Goal: Check status: Check status

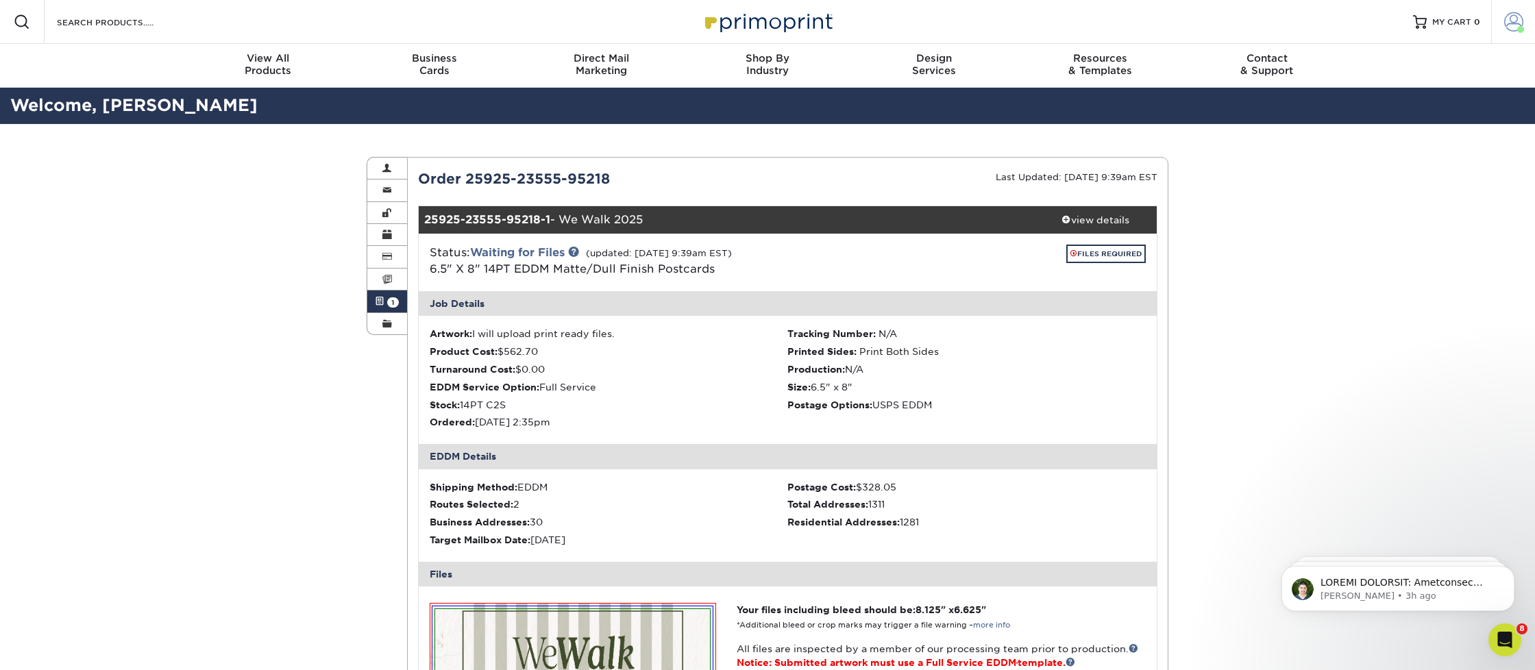
click at [1511, 25] on span at bounding box center [1513, 21] width 19 height 19
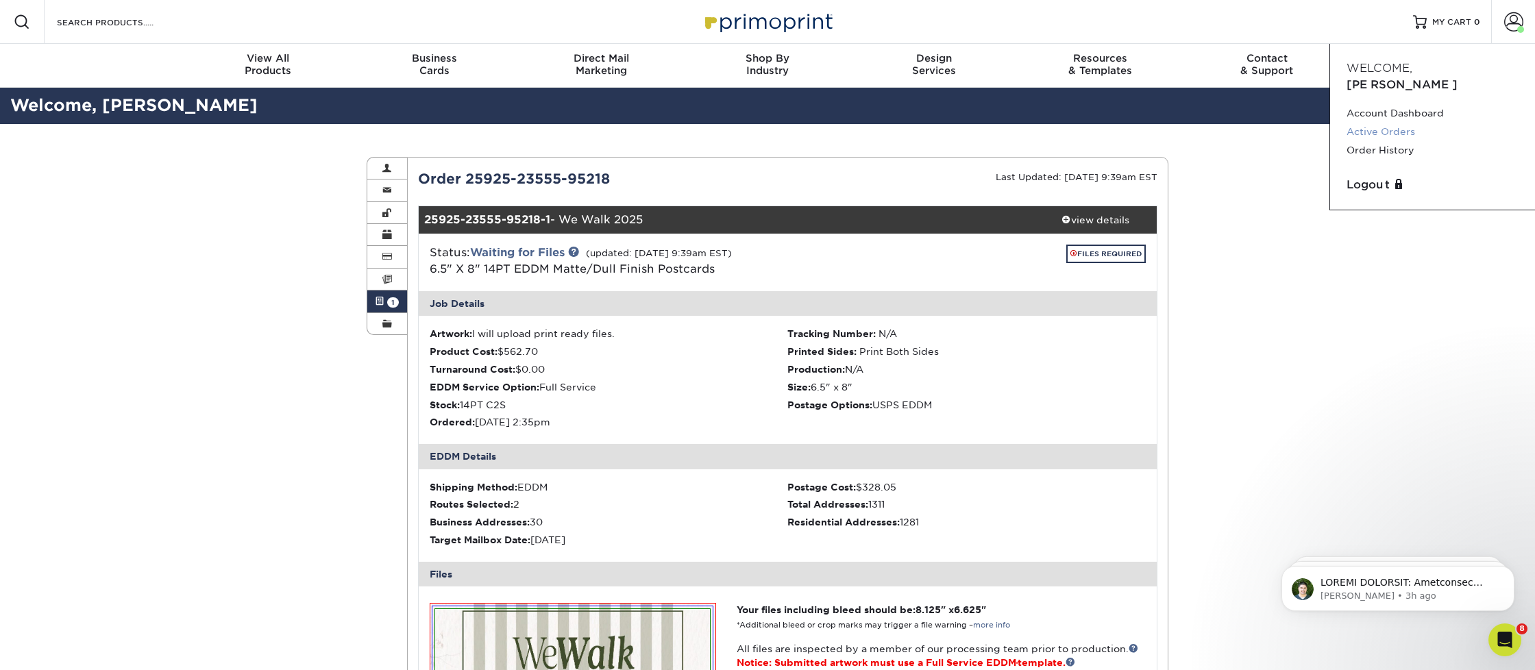
click at [1385, 123] on link "Active Orders" at bounding box center [1432, 132] width 172 height 18
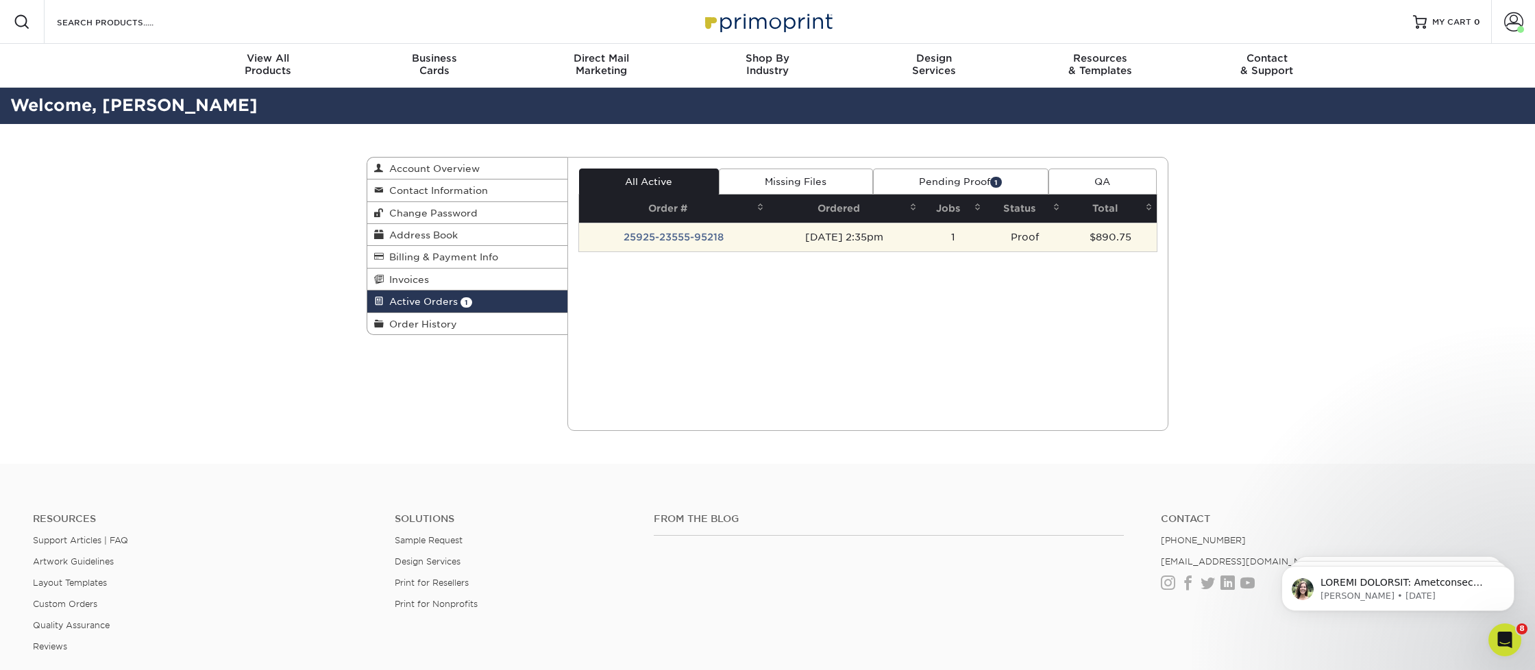
click at [684, 237] on td "25925-23555-95218" at bounding box center [673, 237] width 189 height 29
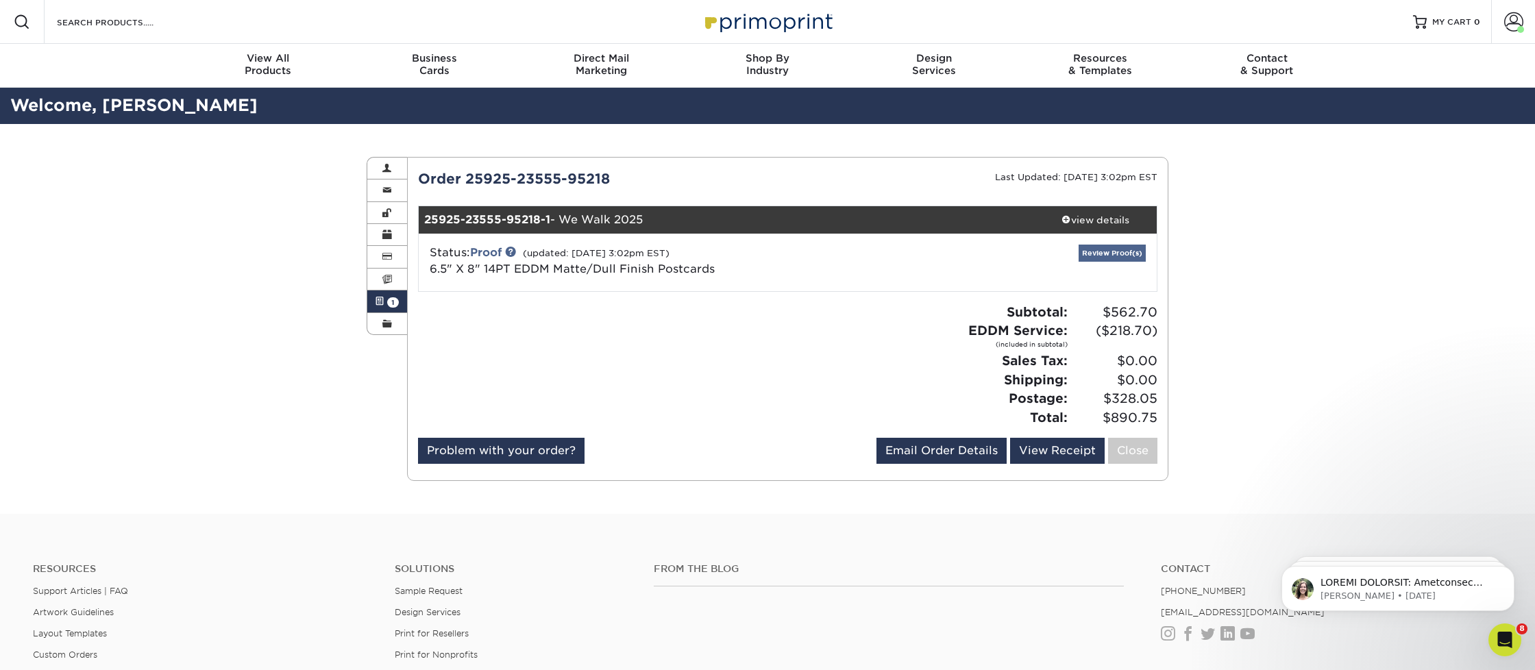
click at [1124, 253] on link "Review Proof(s)" at bounding box center [1111, 253] width 67 height 17
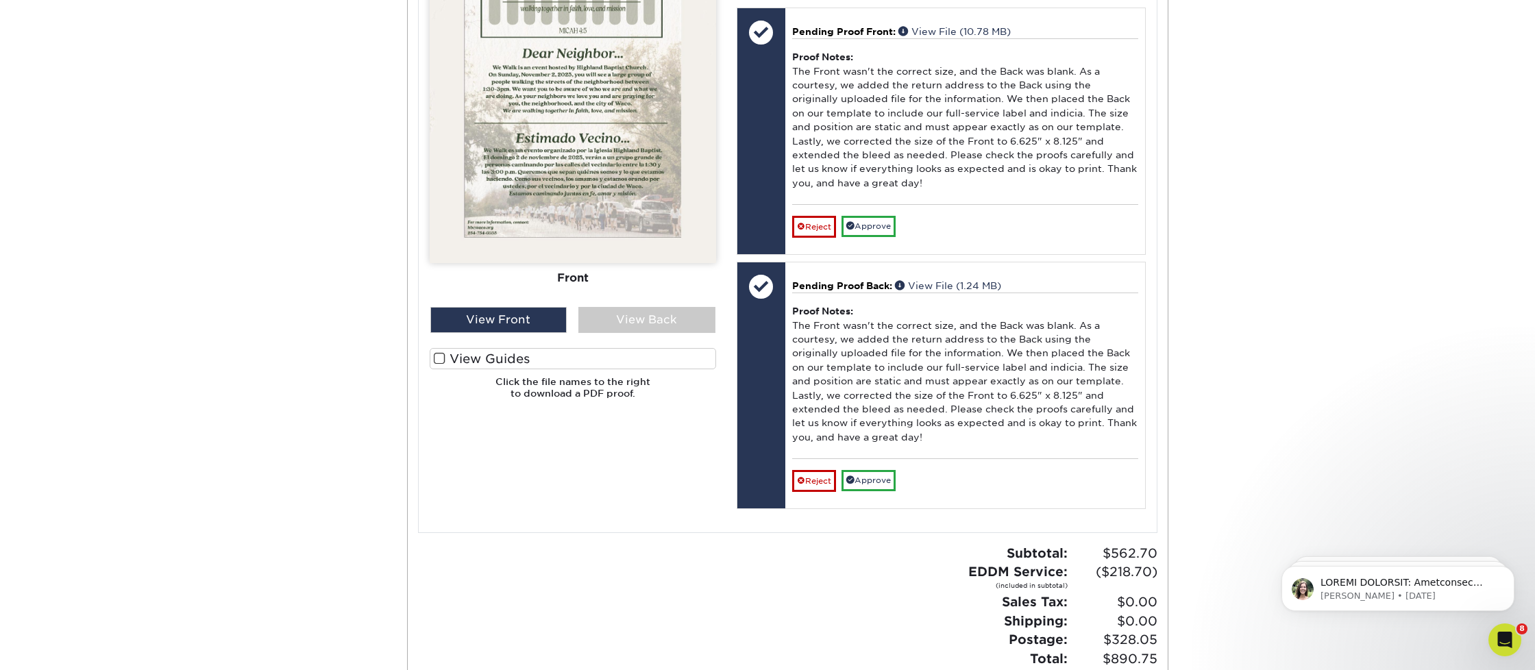
scroll to position [693, 0]
click at [632, 310] on div "View Back" at bounding box center [646, 319] width 137 height 26
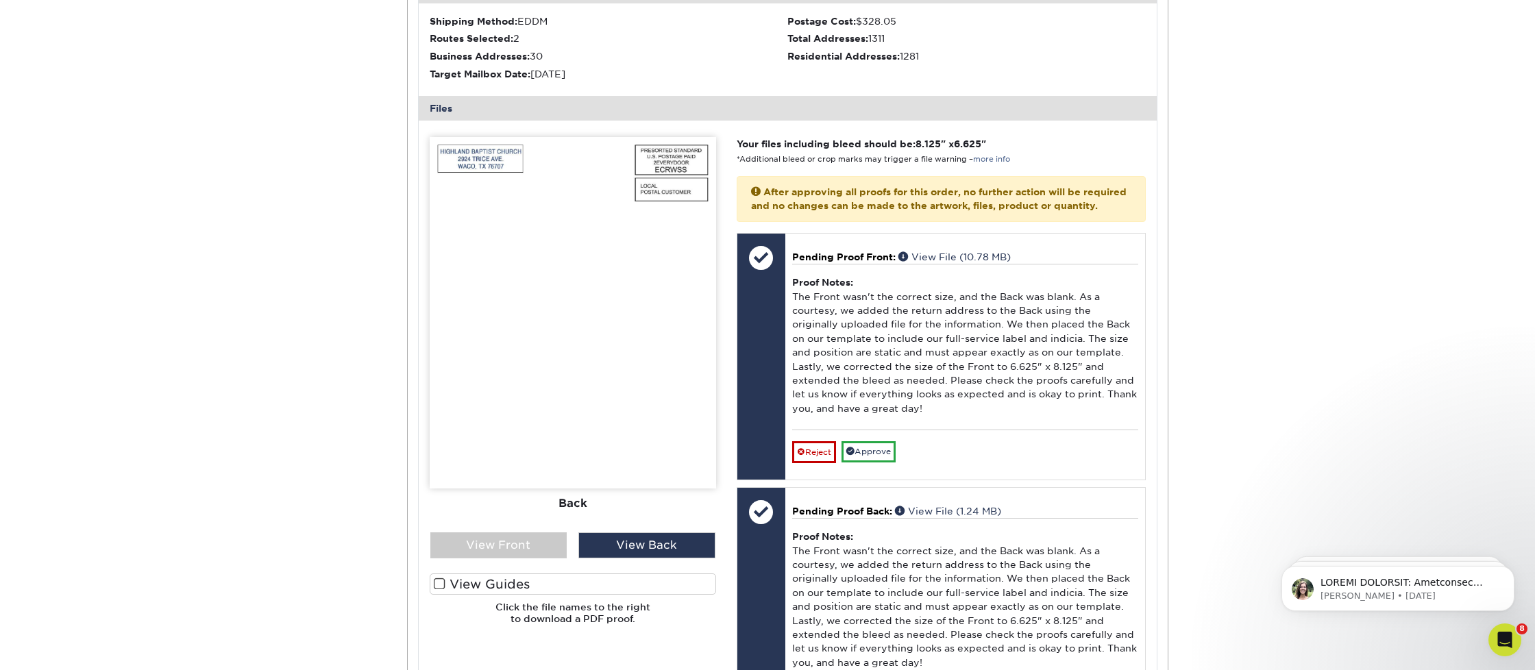
scroll to position [465, 0]
click at [493, 536] on div "View Front" at bounding box center [498, 546] width 137 height 26
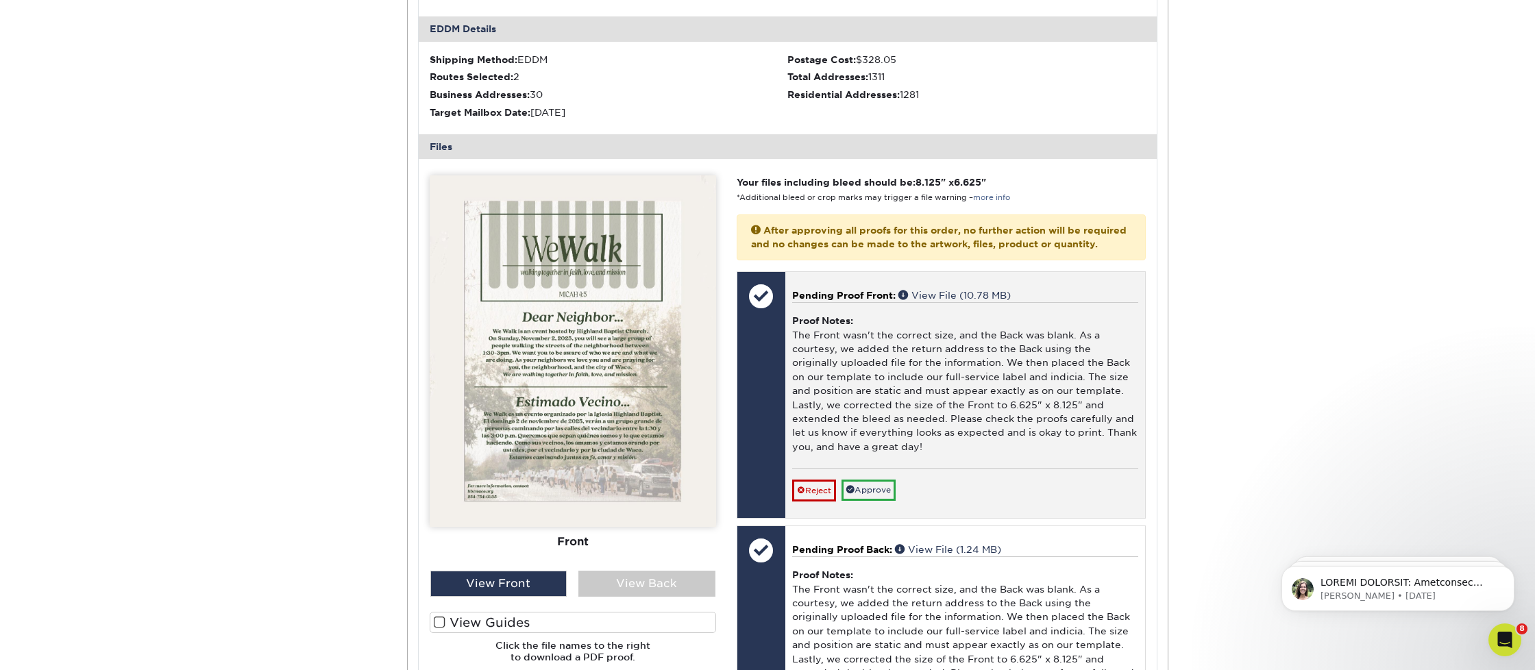
scroll to position [430, 0]
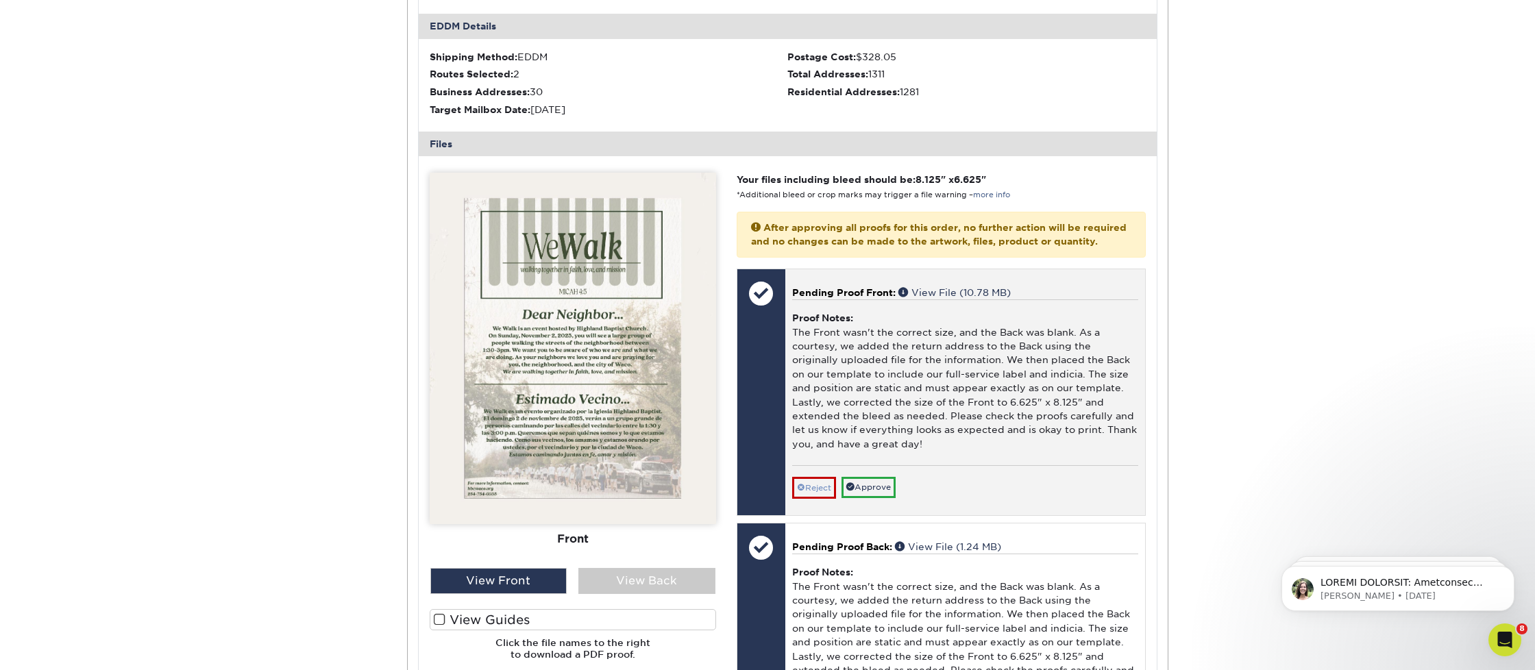
click at [826, 480] on link "Reject" at bounding box center [814, 488] width 44 height 22
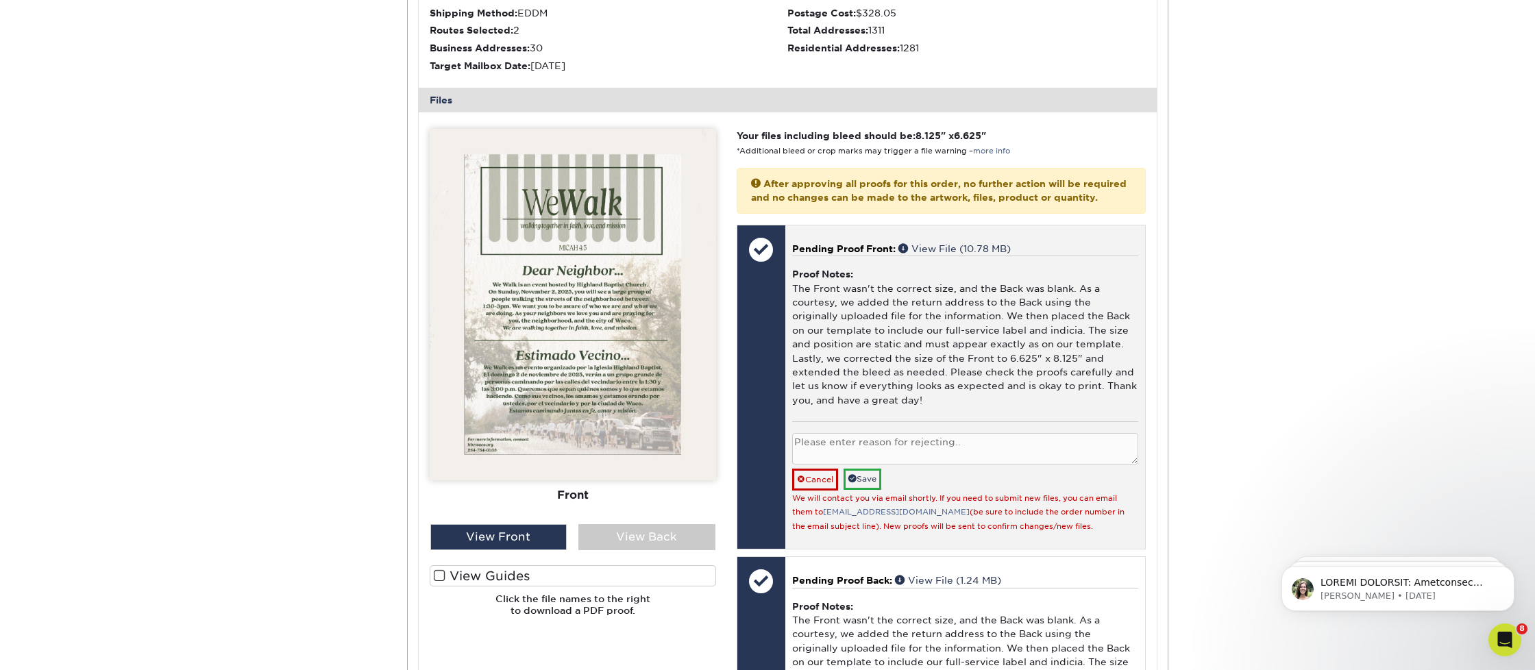
scroll to position [475, 0]
click at [871, 468] on link "Save" at bounding box center [862, 478] width 38 height 21
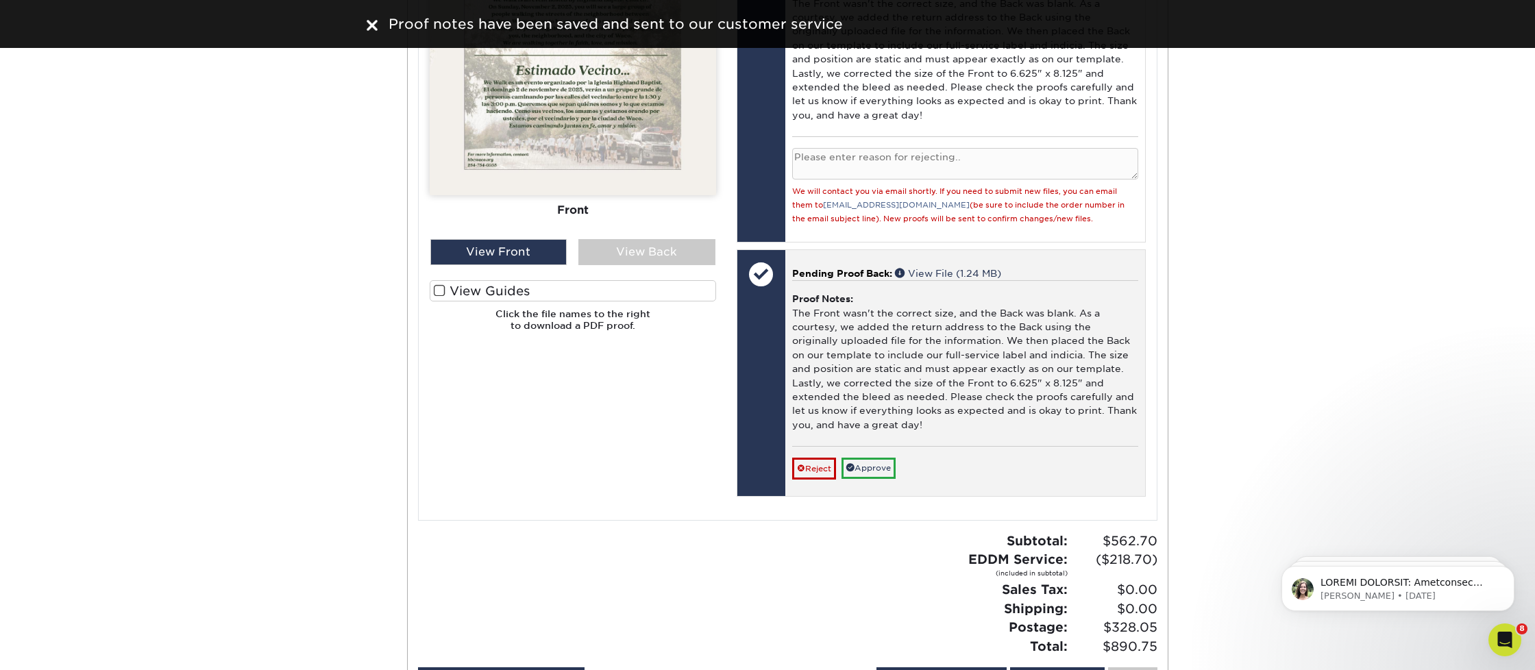
scroll to position [767, 0]
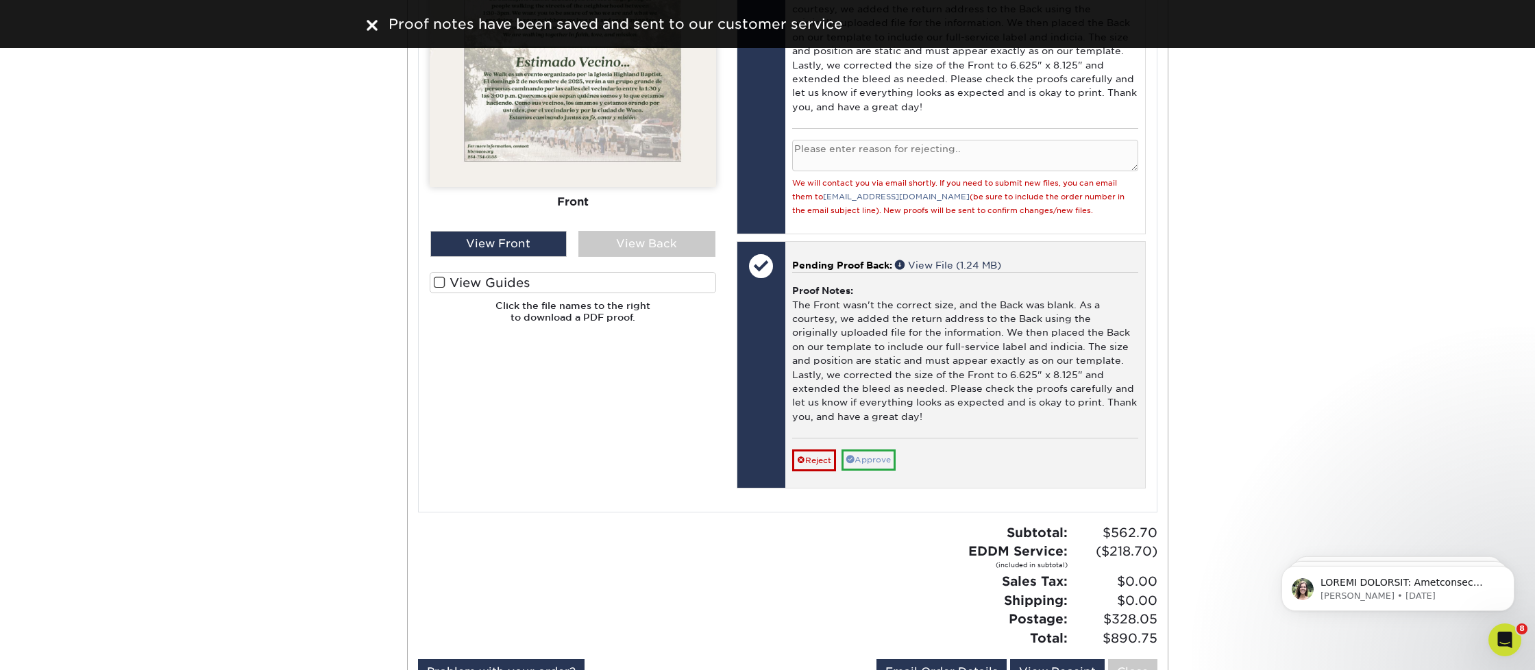
click at [887, 449] on link "Approve" at bounding box center [868, 459] width 54 height 21
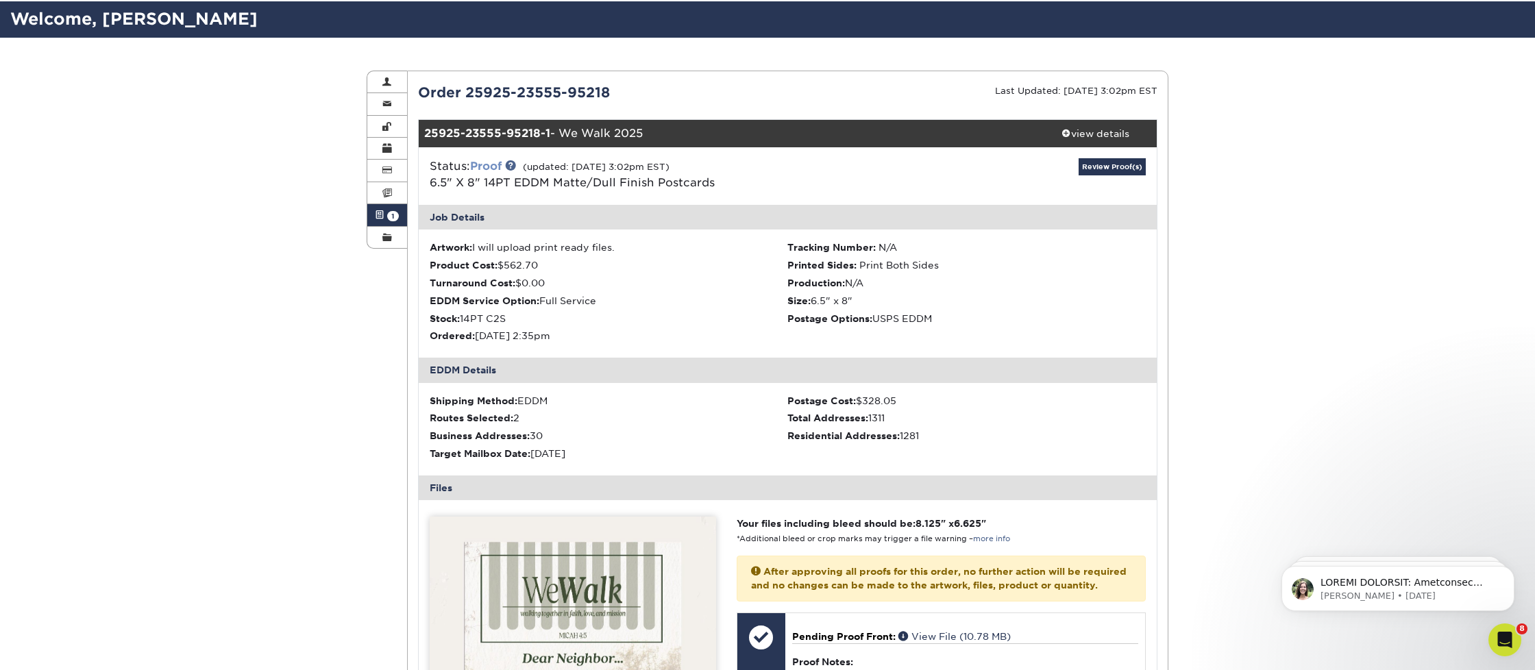
scroll to position [87, 0]
click at [497, 162] on link "Proof" at bounding box center [486, 165] width 32 height 13
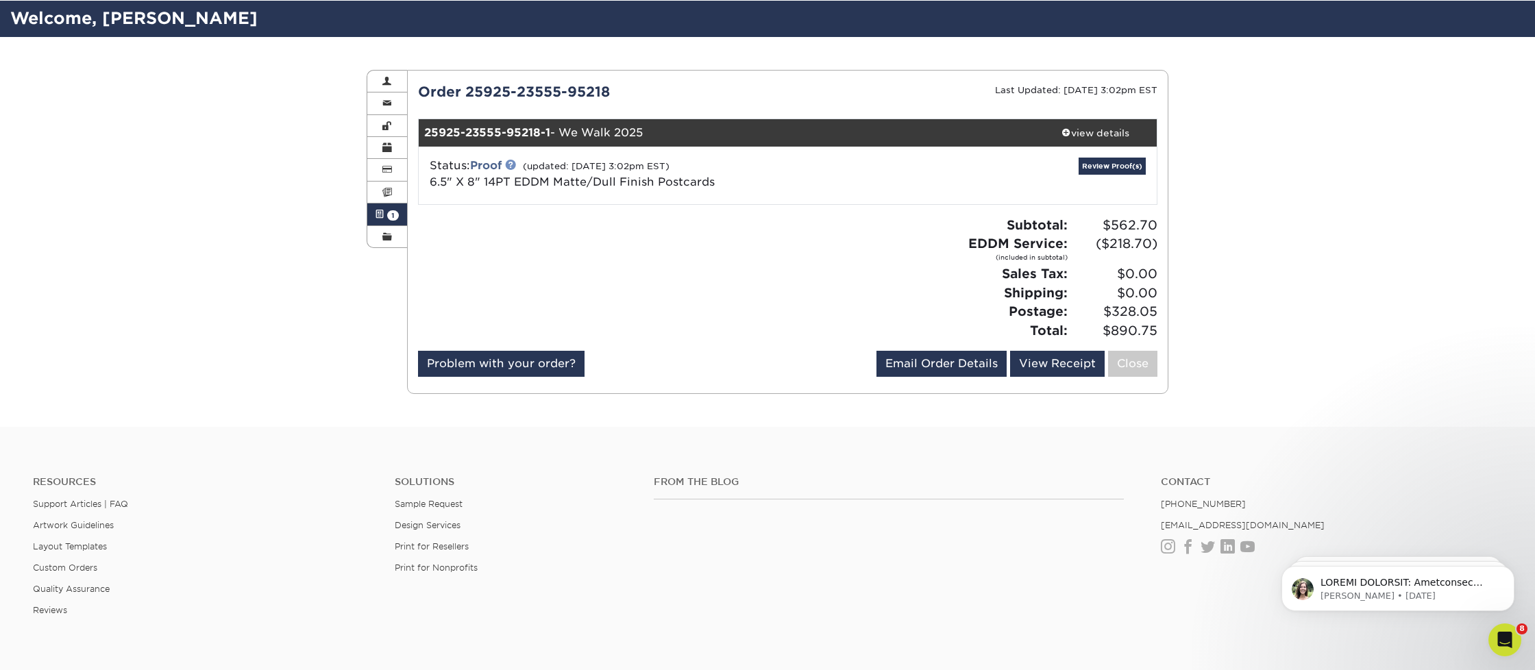
click at [514, 163] on link at bounding box center [510, 164] width 11 height 11
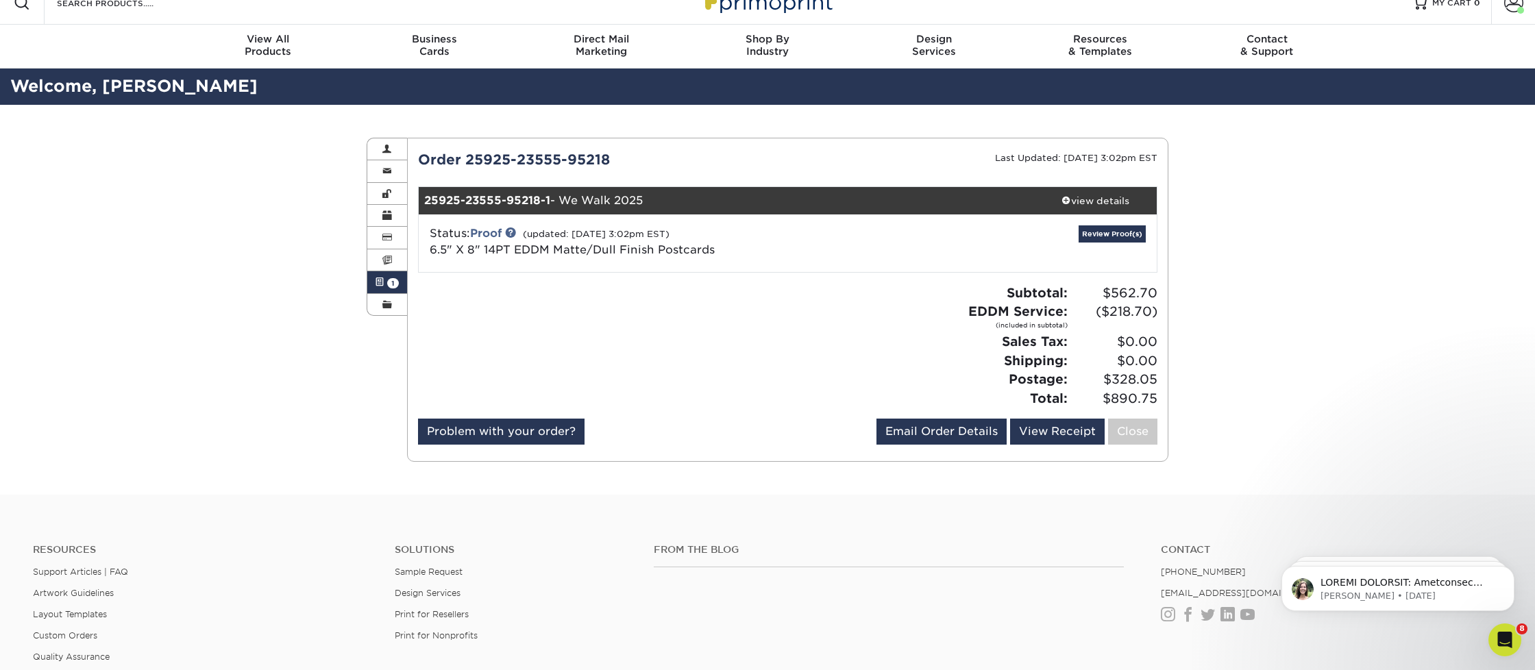
scroll to position [18, 0]
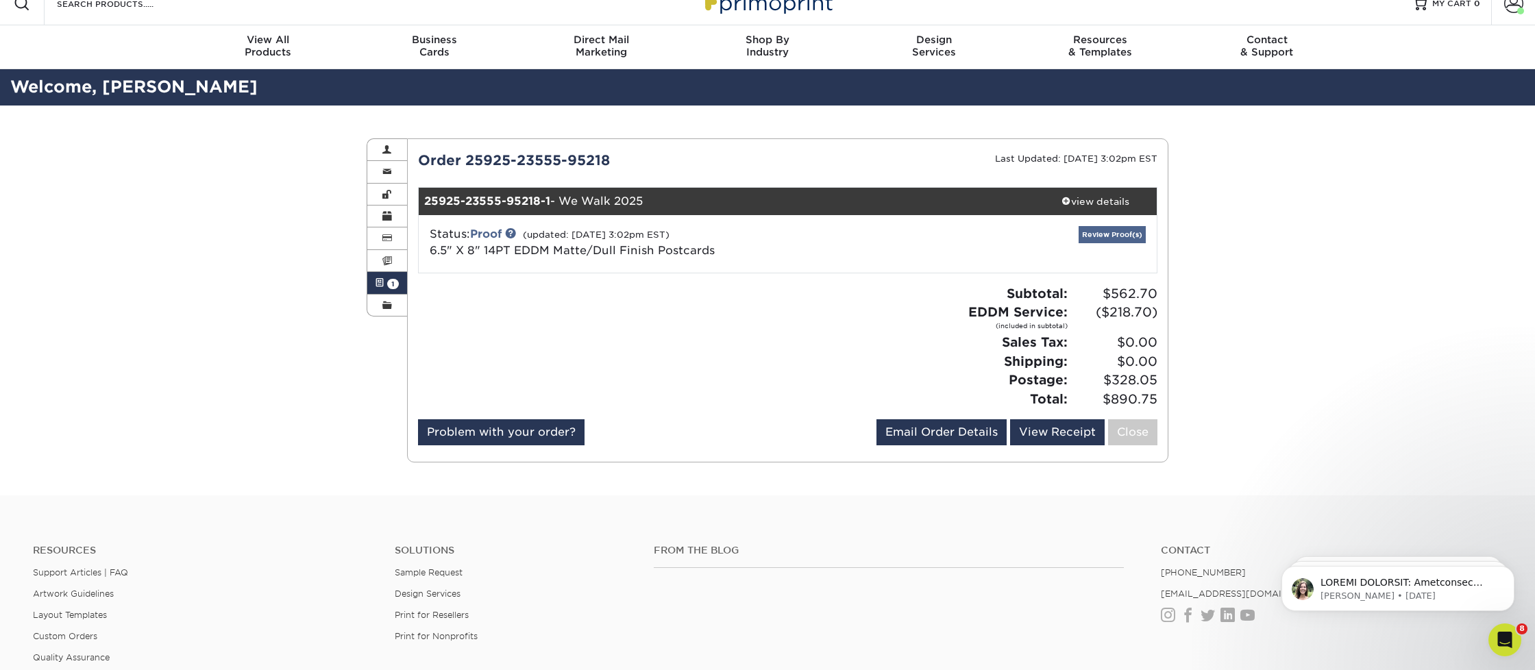
click at [1120, 235] on link "Review Proof(s)" at bounding box center [1111, 234] width 67 height 17
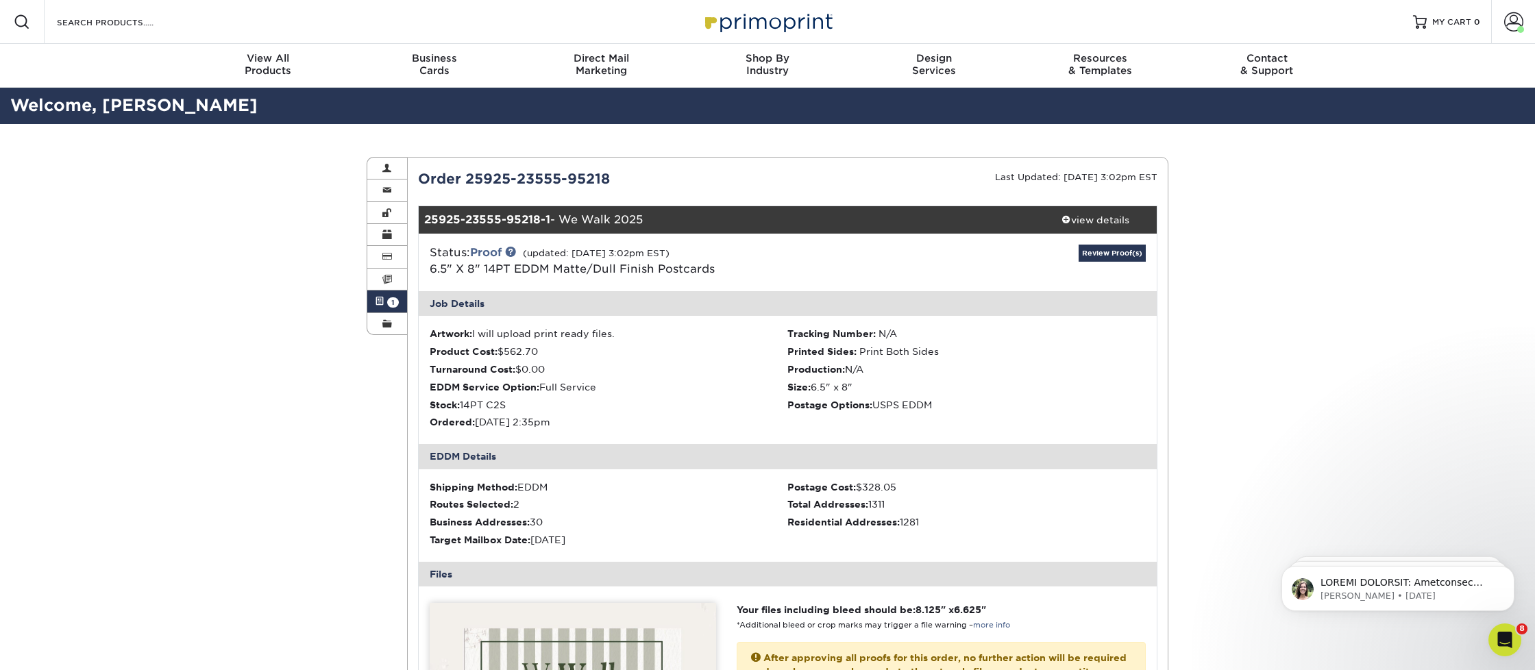
scroll to position [0, 0]
click at [1513, 21] on span at bounding box center [1513, 21] width 19 height 19
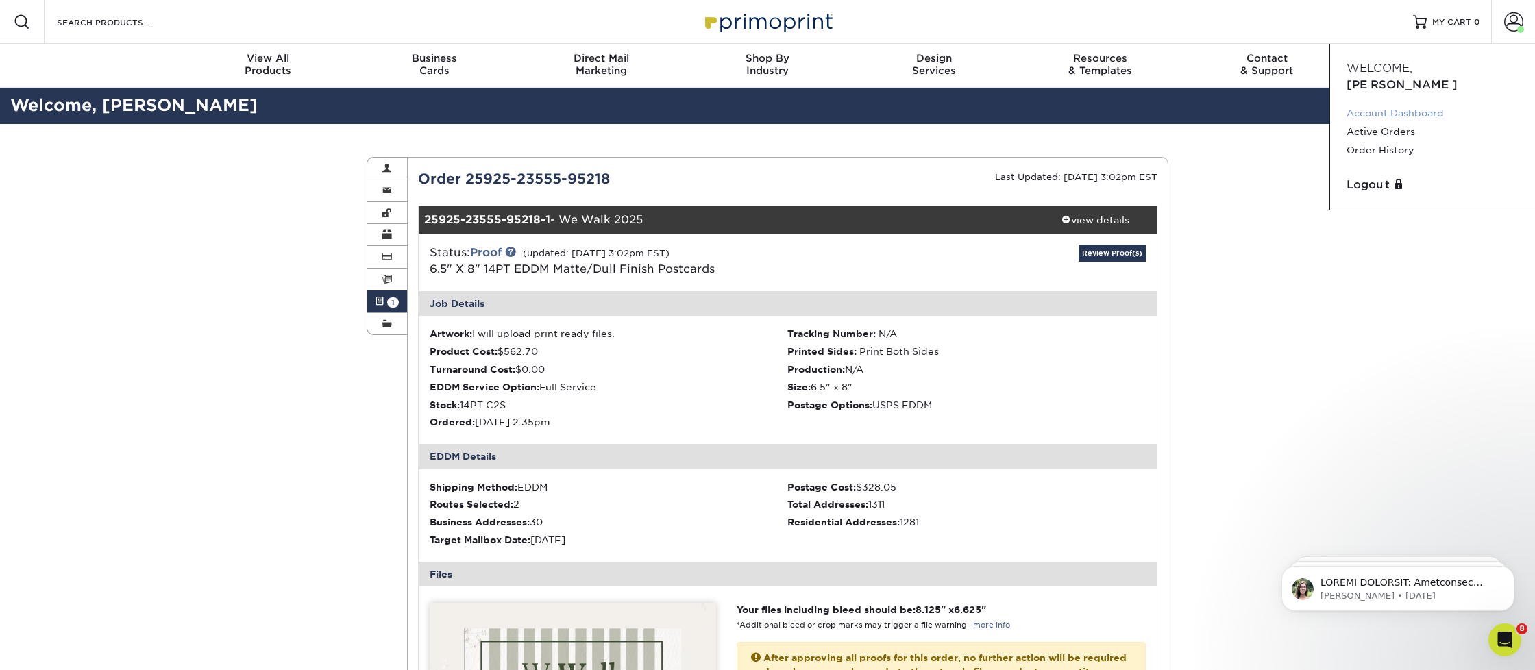
click at [1396, 104] on link "Account Dashboard" at bounding box center [1432, 113] width 172 height 18
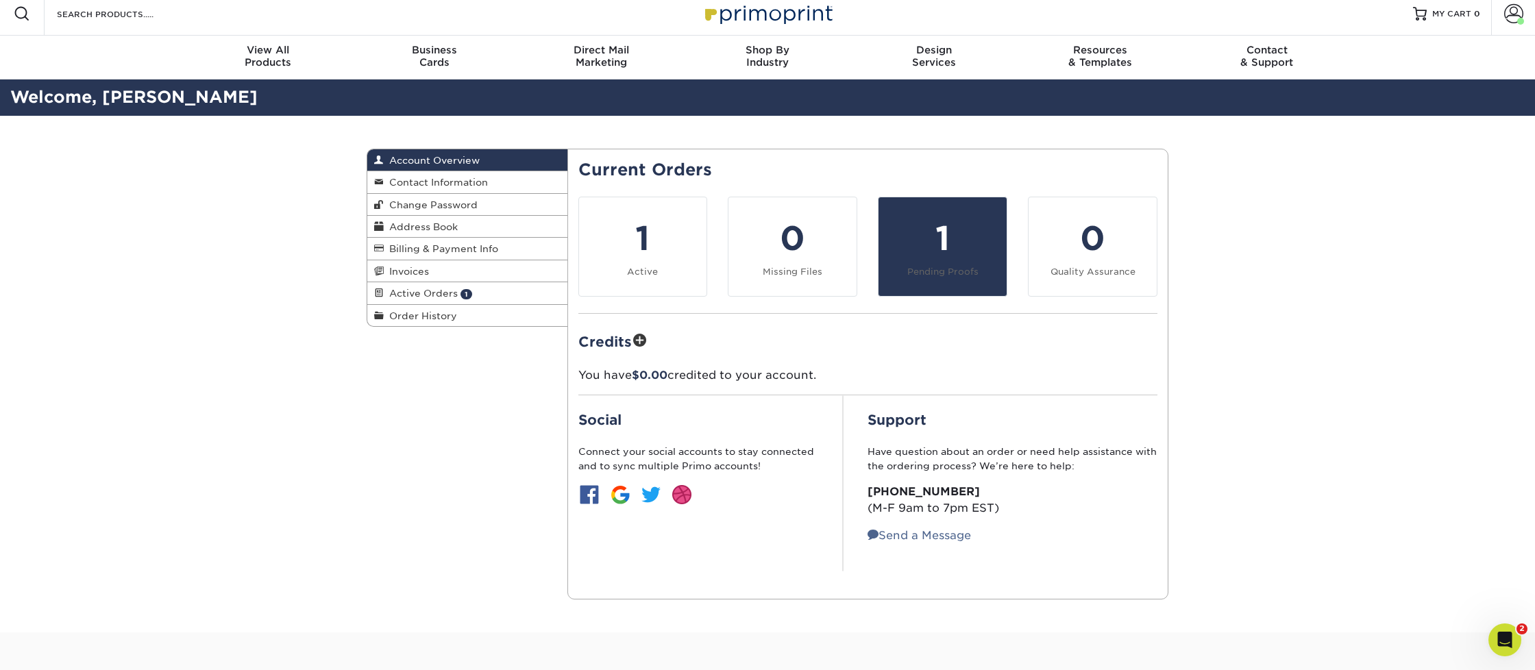
scroll to position [11, 0]
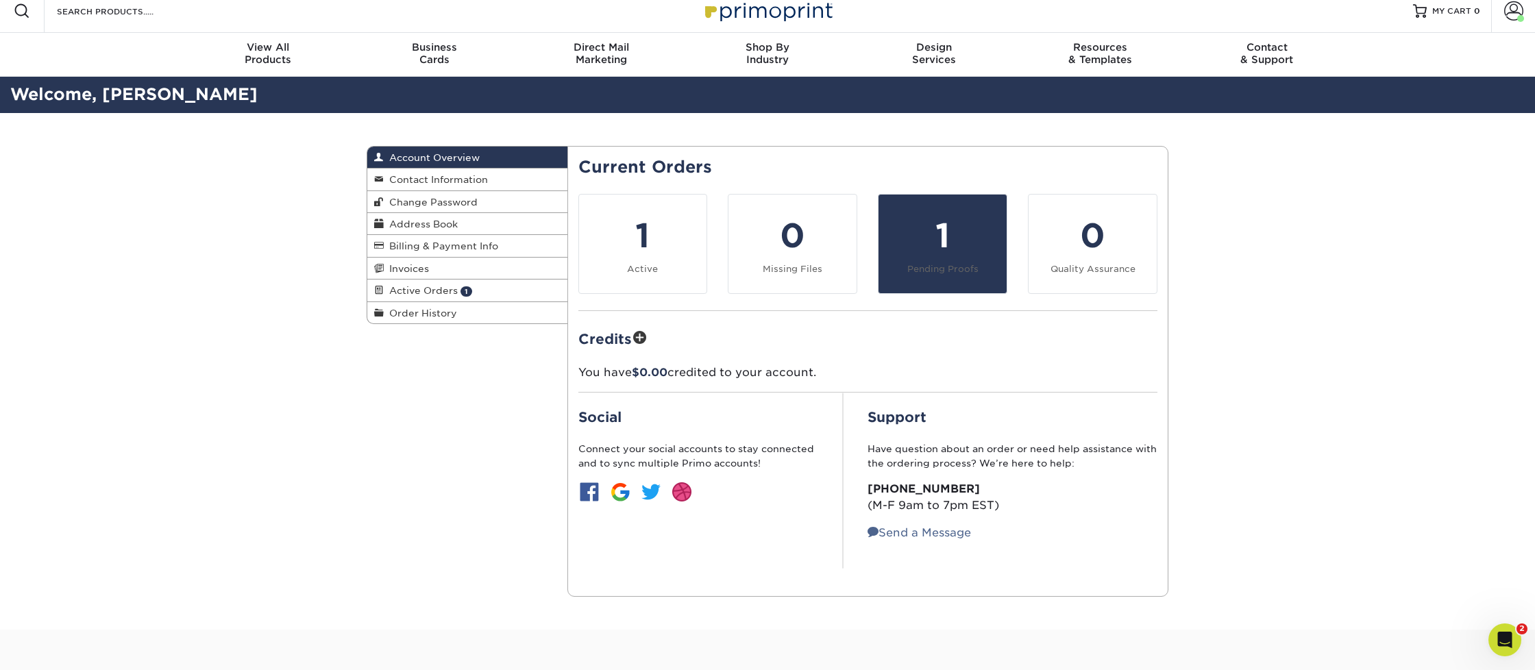
click at [954, 256] on div "1" at bounding box center [943, 235] width 112 height 49
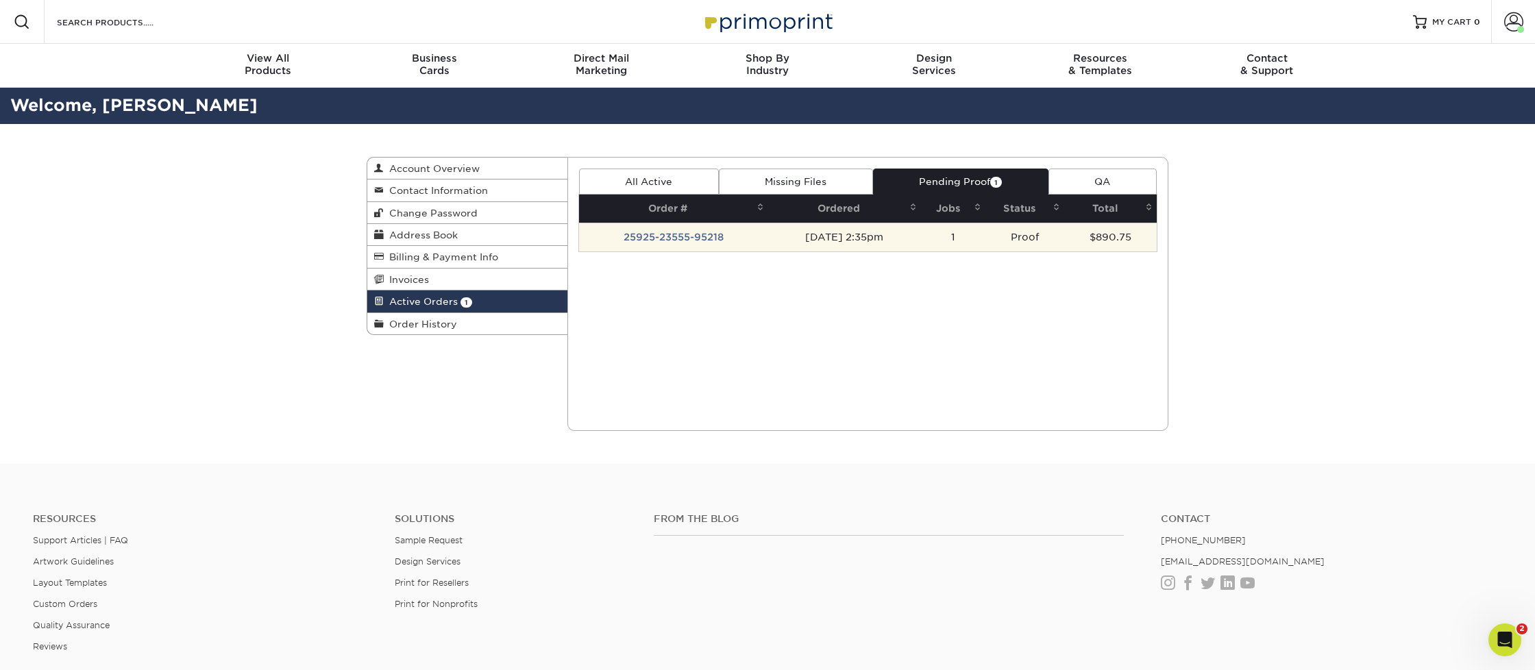
click at [941, 241] on td "1" at bounding box center [953, 237] width 65 height 29
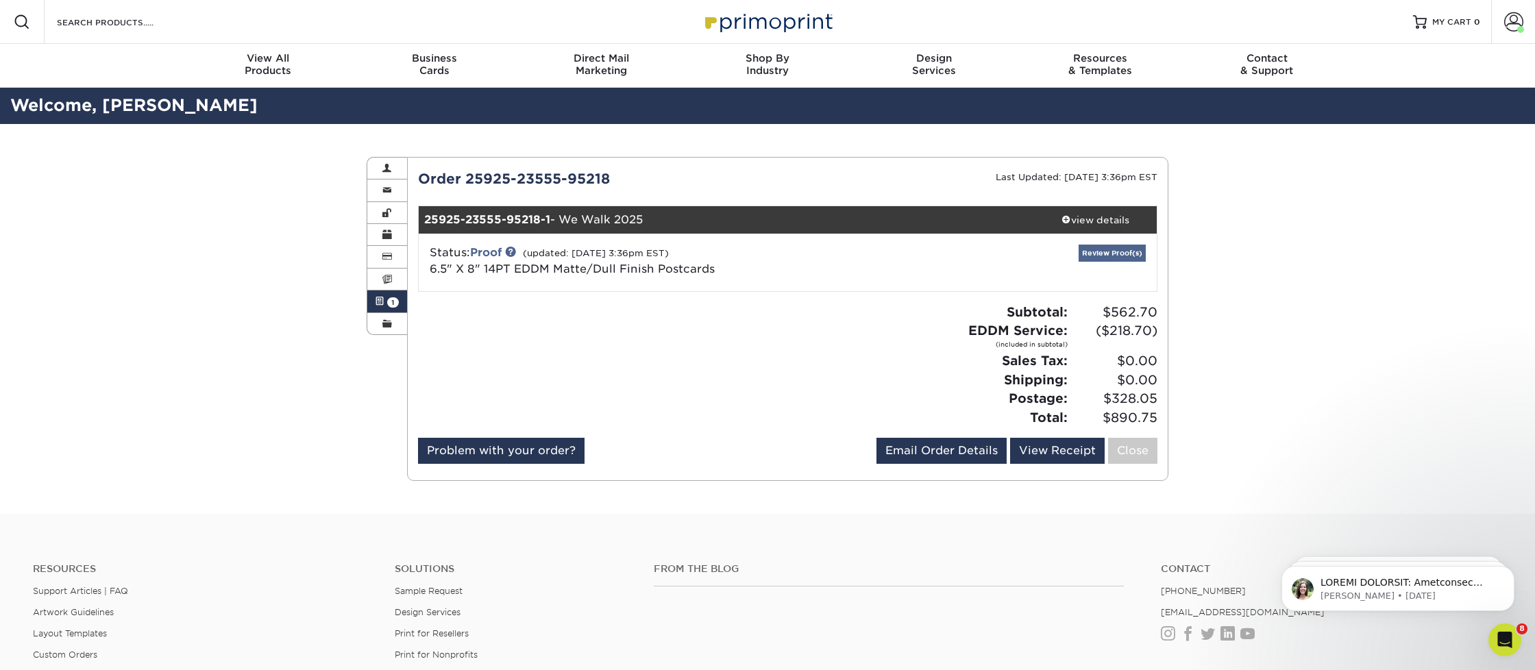
click at [1104, 255] on link "Review Proof(s)" at bounding box center [1111, 253] width 67 height 17
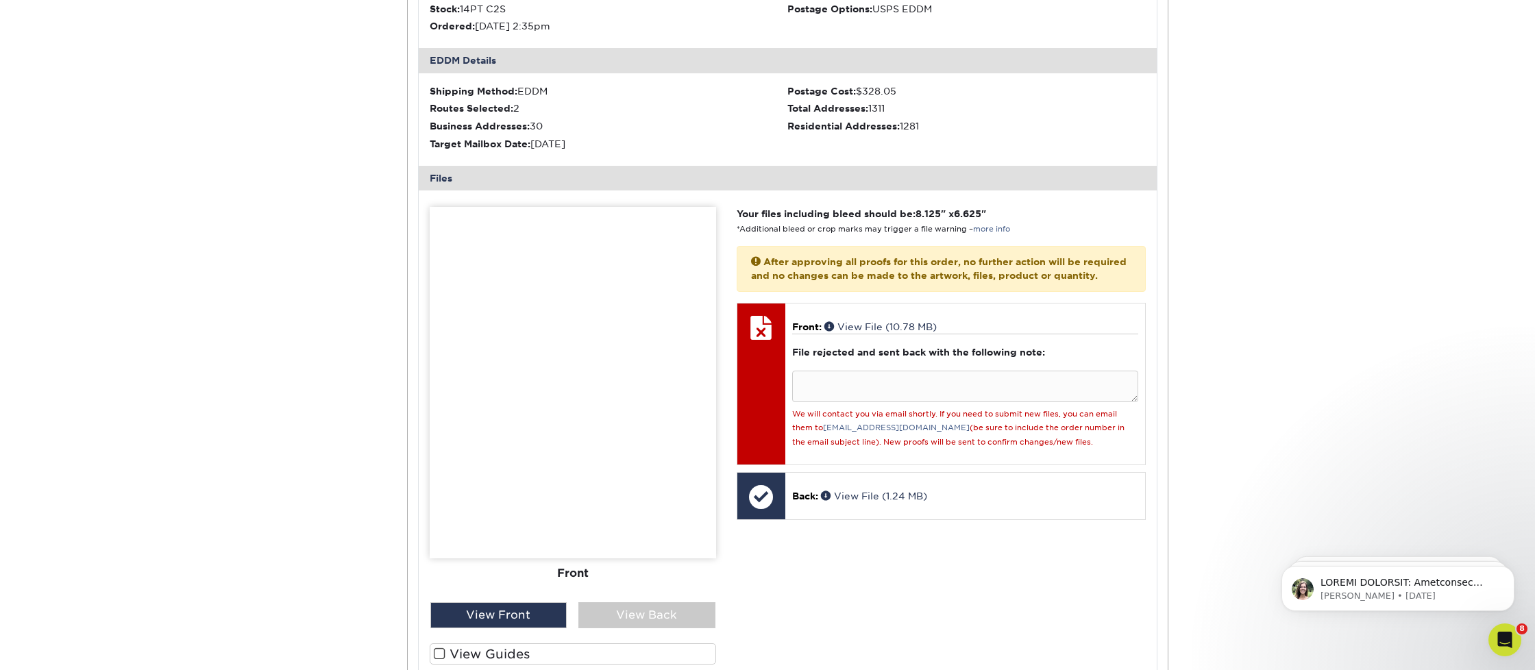
scroll to position [396, 0]
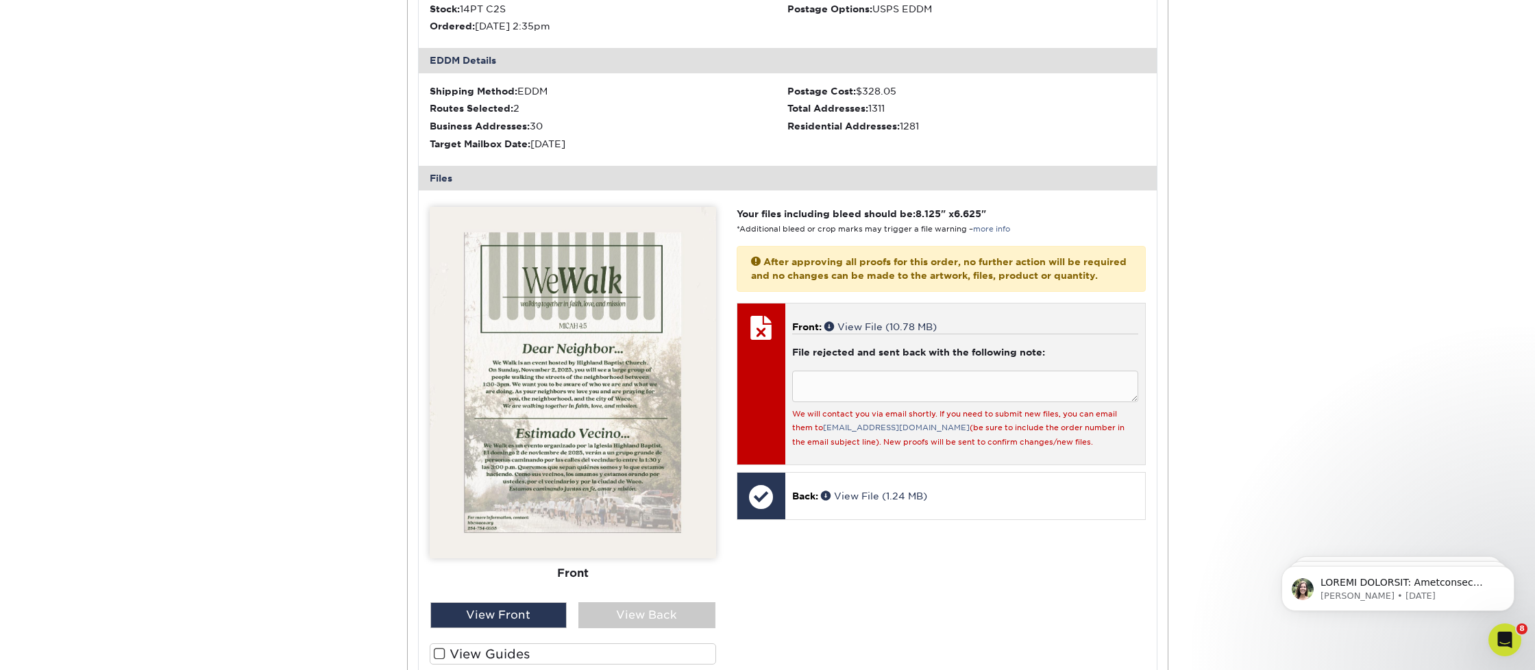
click at [759, 318] on div at bounding box center [761, 328] width 48 height 48
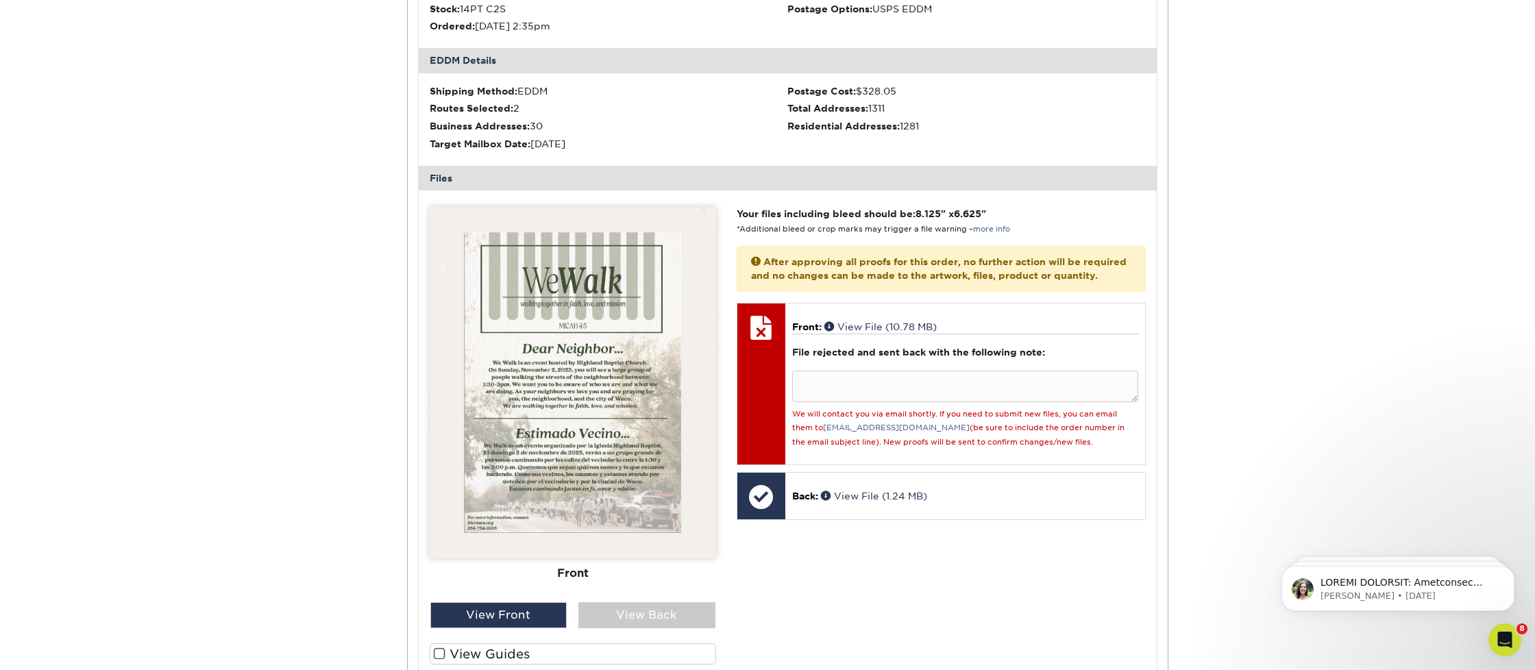
click at [568, 341] on img at bounding box center [573, 382] width 286 height 351
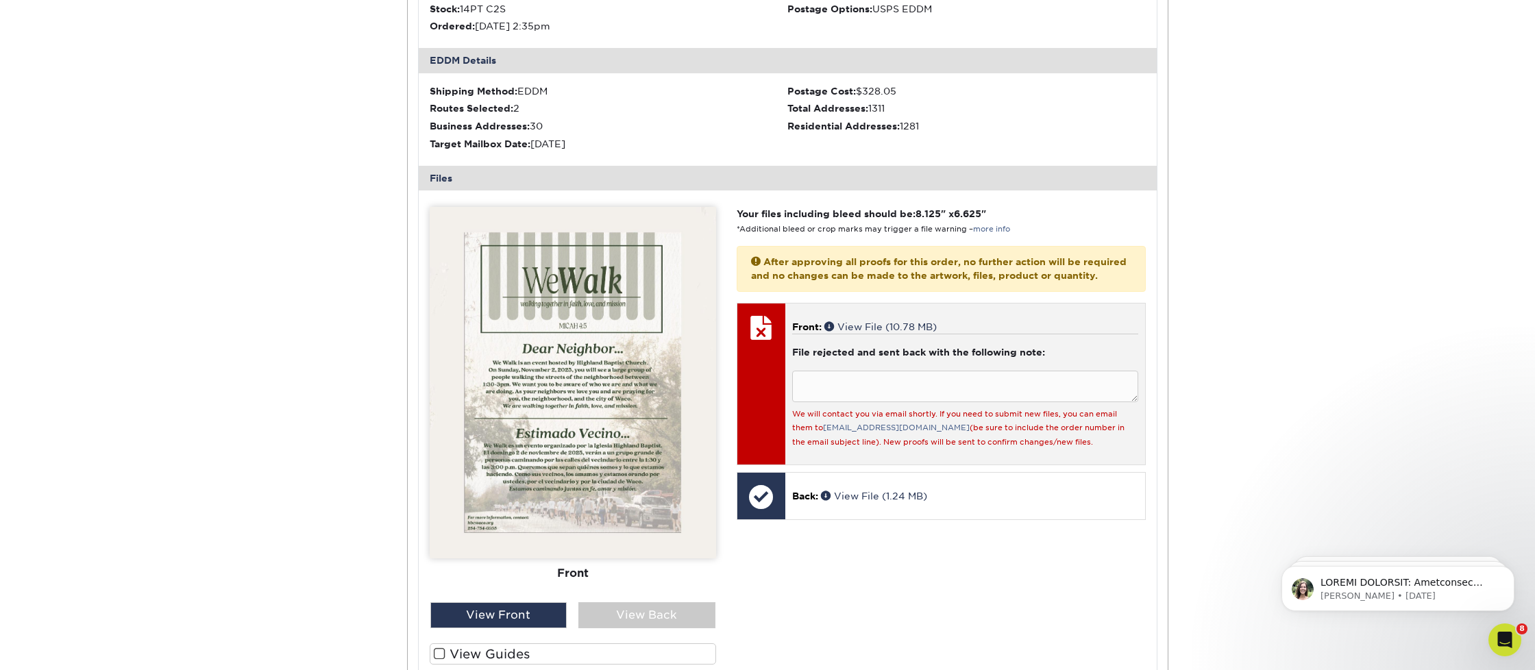
click at [758, 322] on div at bounding box center [761, 328] width 48 height 48
drag, startPoint x: 758, startPoint y: 322, endPoint x: 769, endPoint y: 327, distance: 12.3
click at [758, 322] on div at bounding box center [761, 328] width 48 height 48
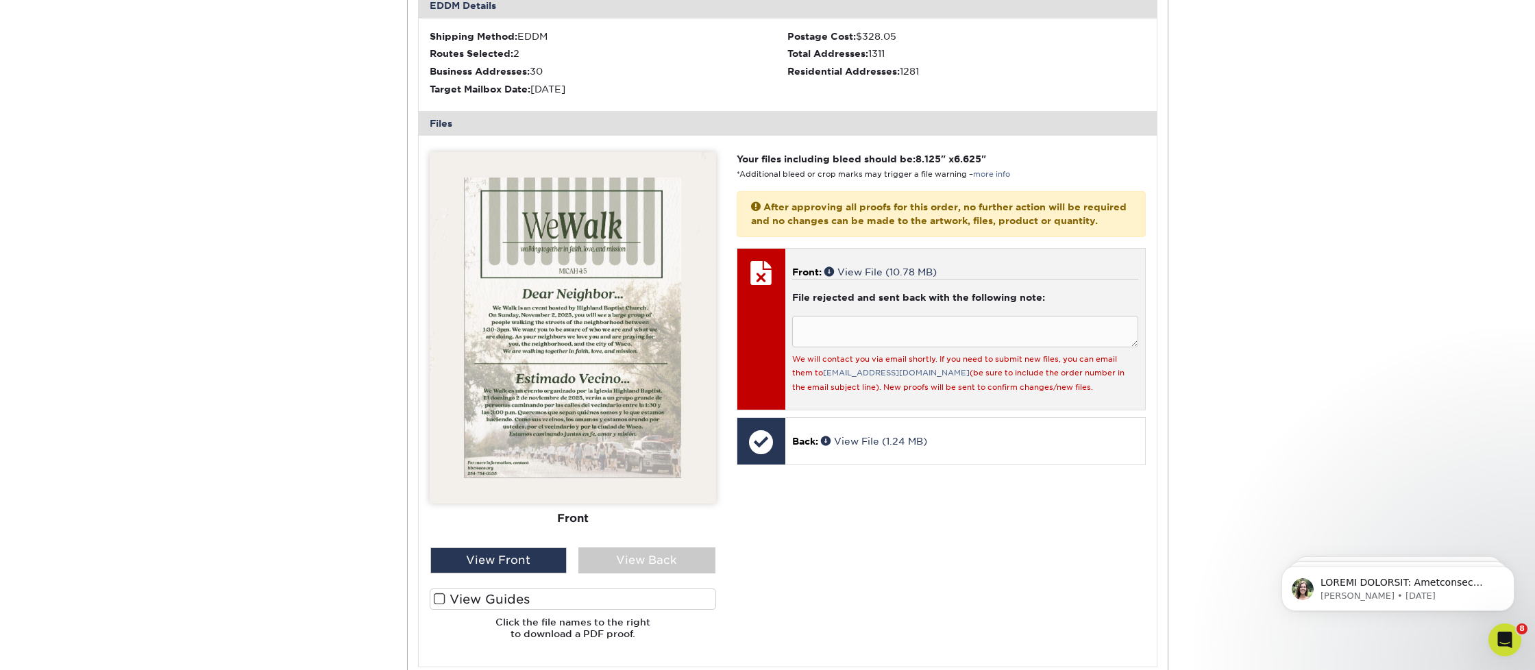
scroll to position [463, 0]
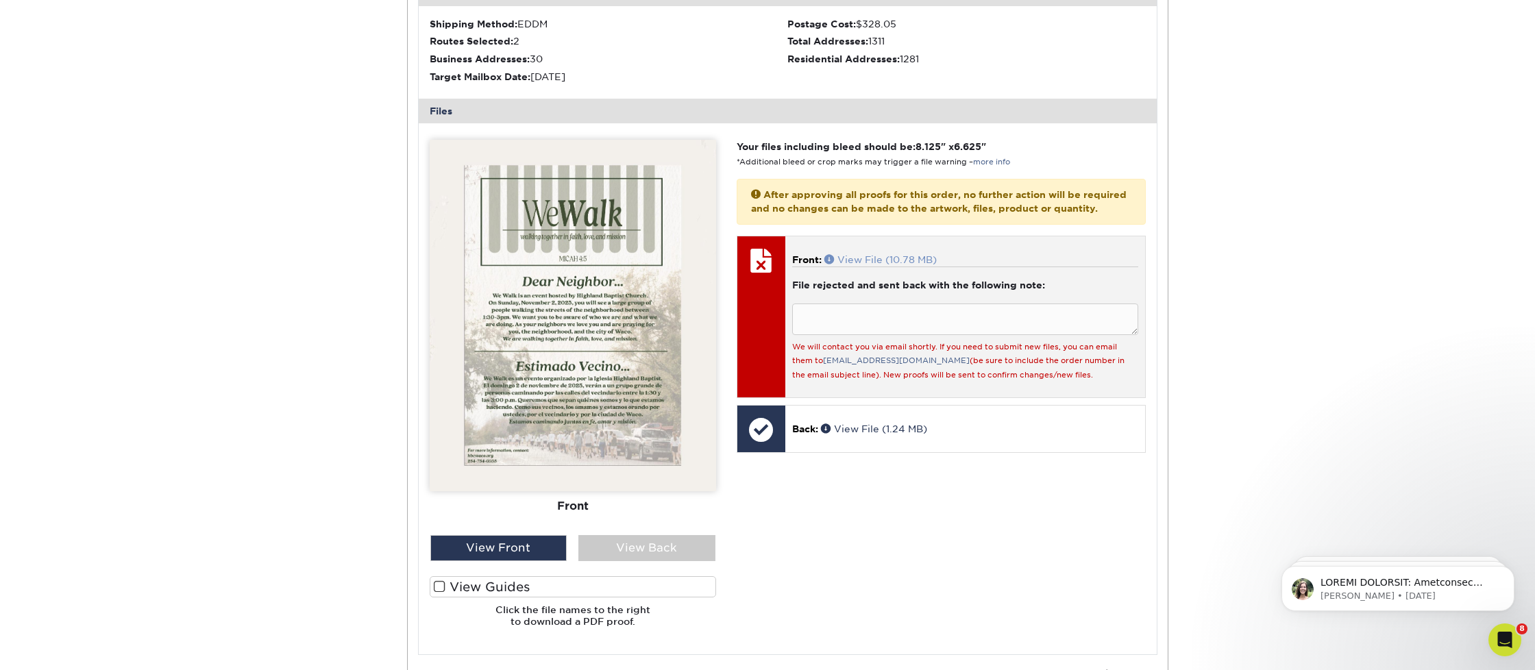
click at [876, 256] on link "View File (10.78 MB)" at bounding box center [880, 259] width 112 height 11
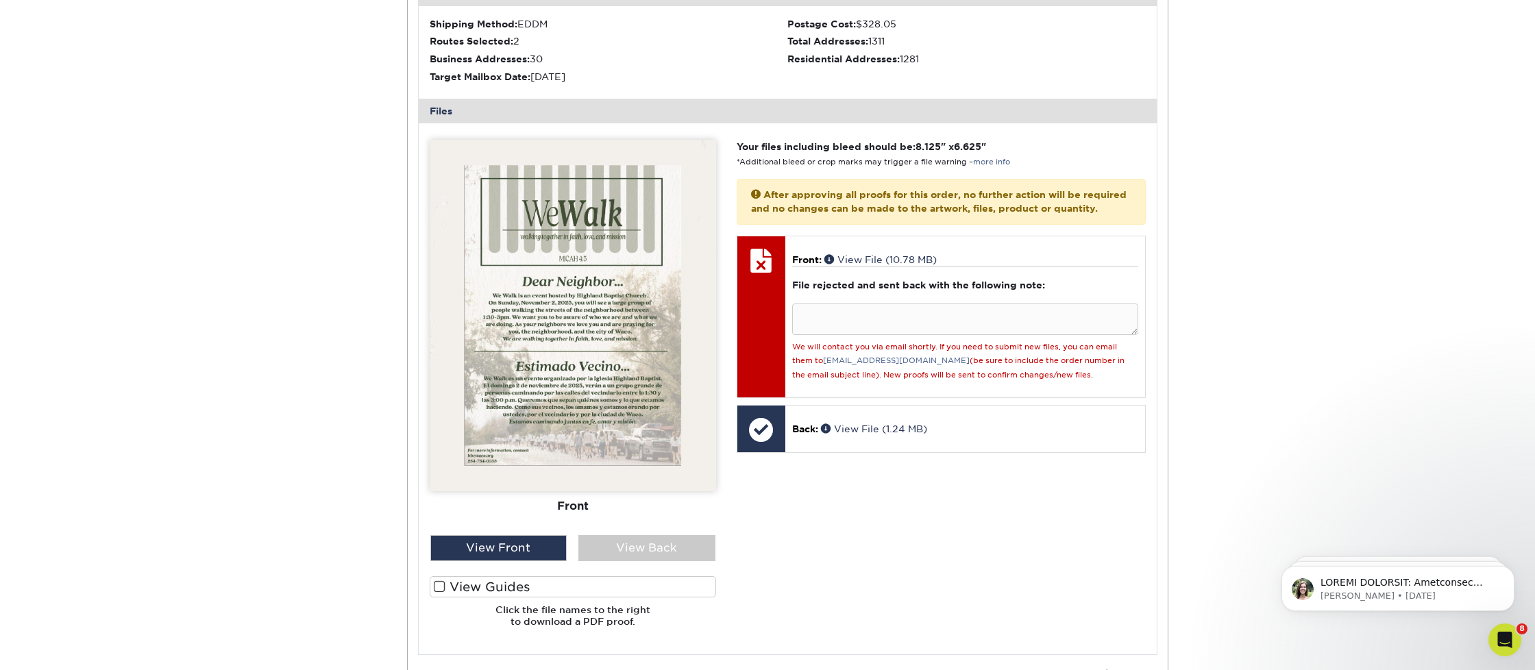
click at [975, 494] on div "Your files including bleed should be: 8.125 " x 6.625 " *Additional bleed or cr…" at bounding box center [941, 389] width 430 height 498
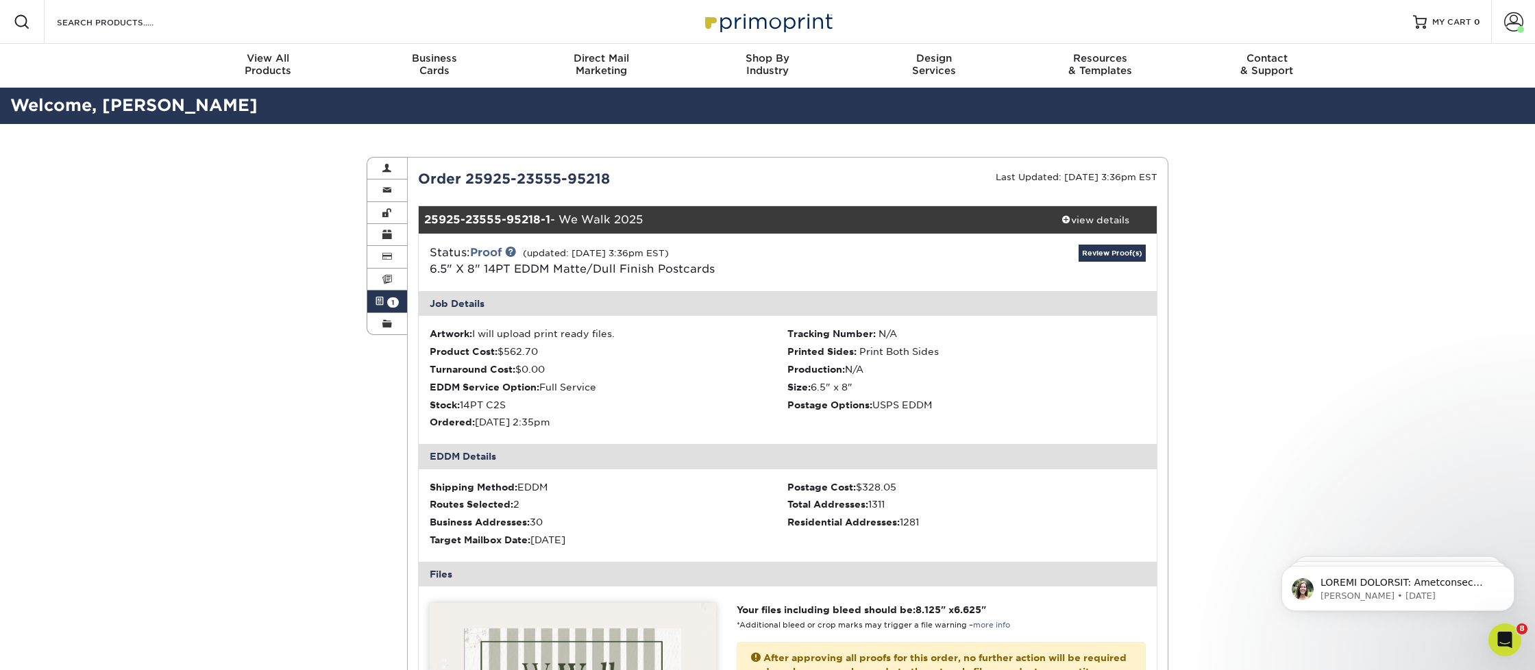
scroll to position [0, 0]
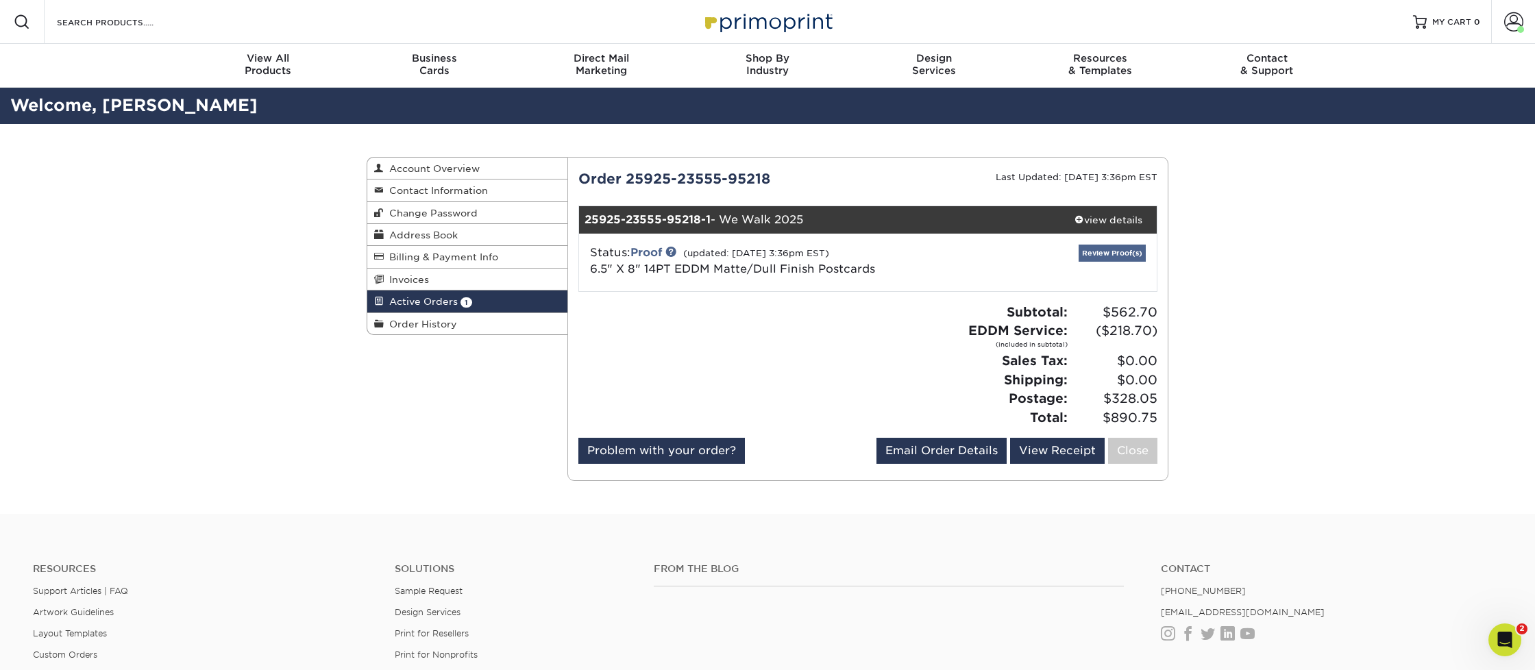
click at [1125, 246] on link "Review Proof(s)" at bounding box center [1111, 253] width 67 height 17
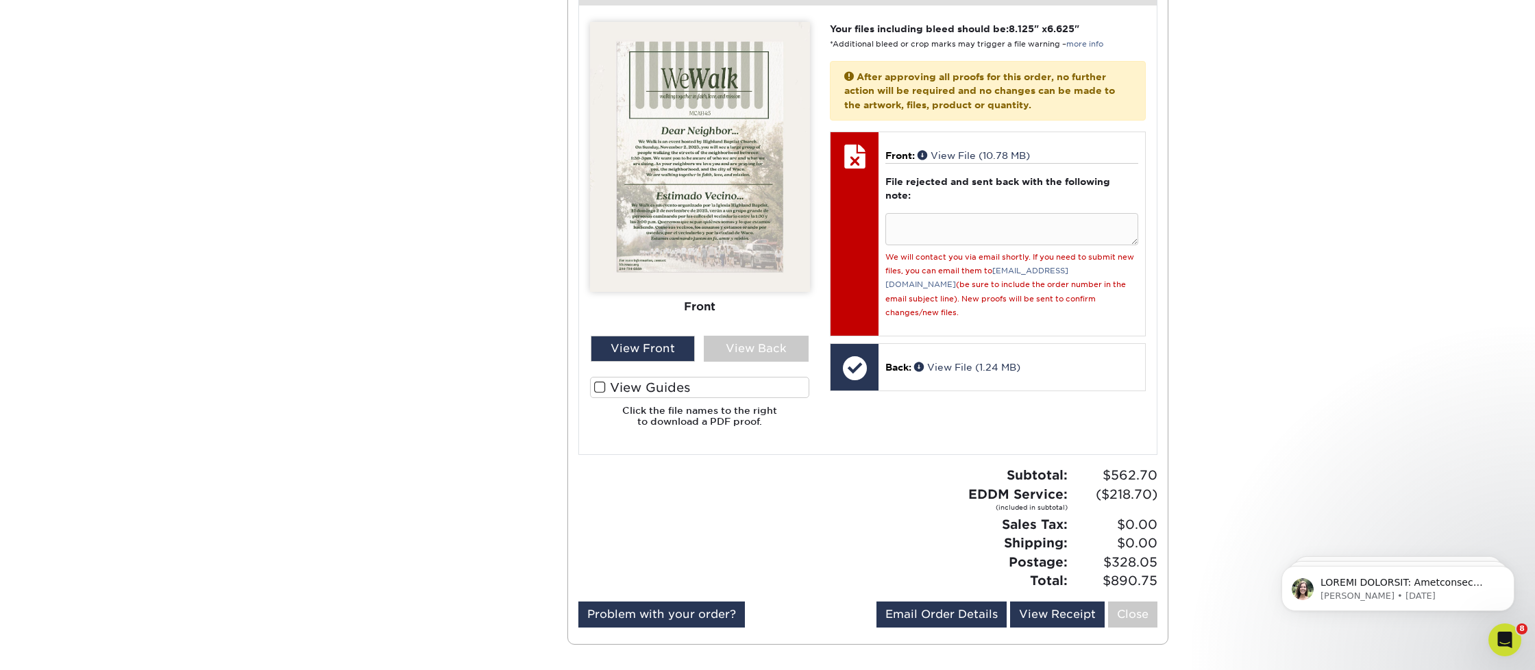
scroll to position [583, 0]
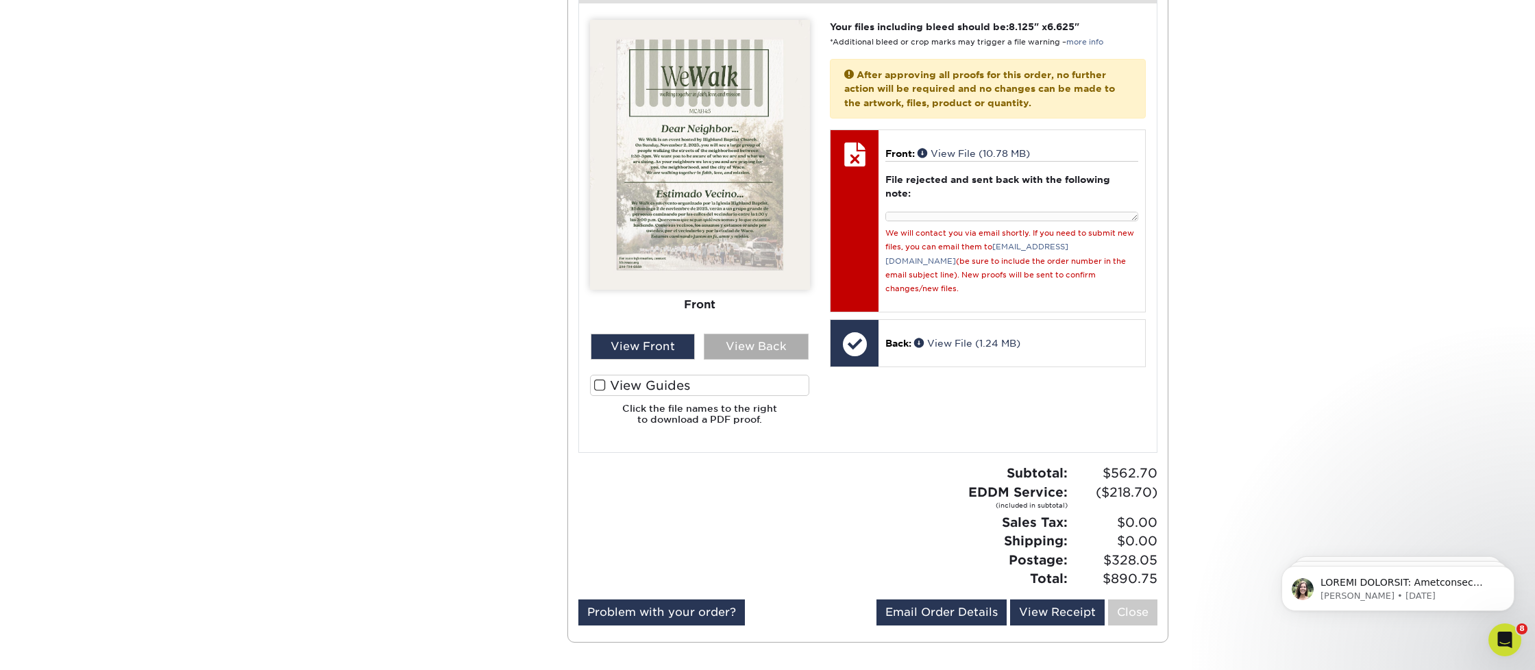
click at [759, 334] on div "View Back" at bounding box center [756, 347] width 105 height 26
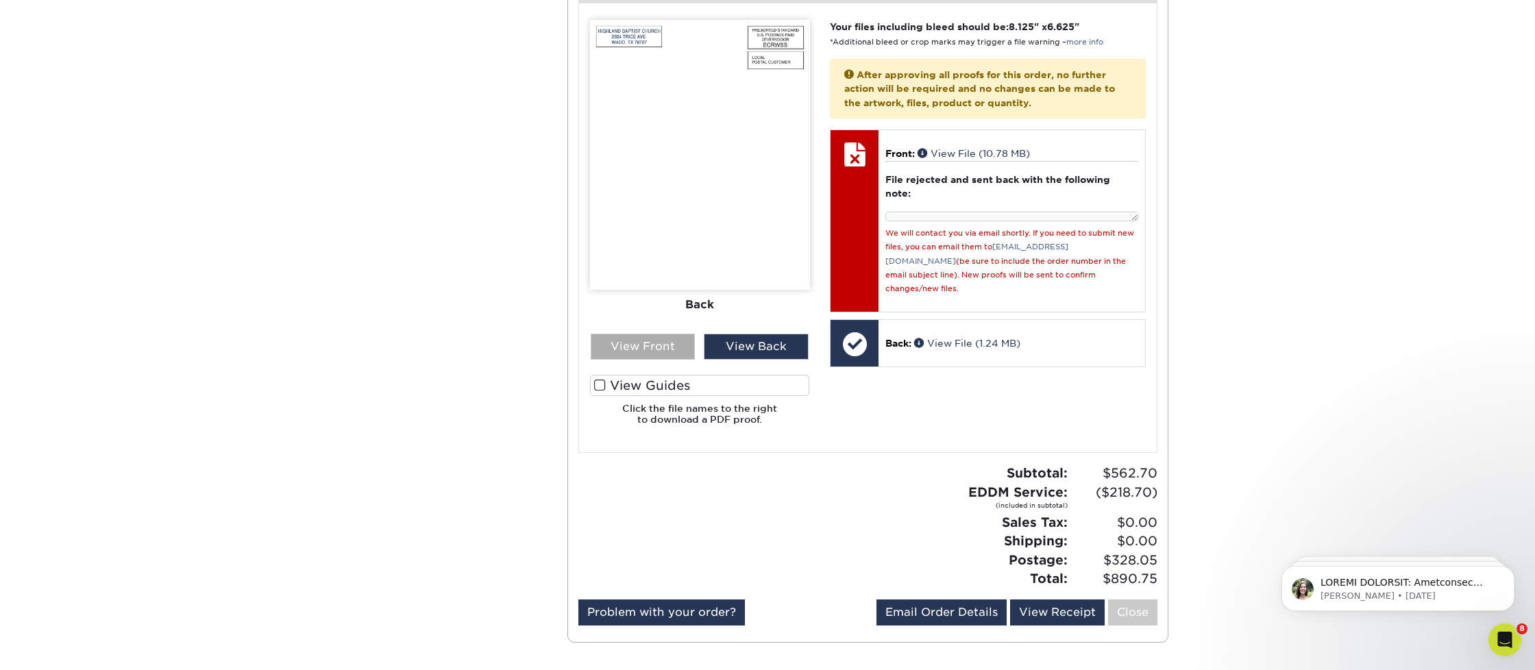
click at [649, 343] on div "View Front" at bounding box center [643, 347] width 105 height 26
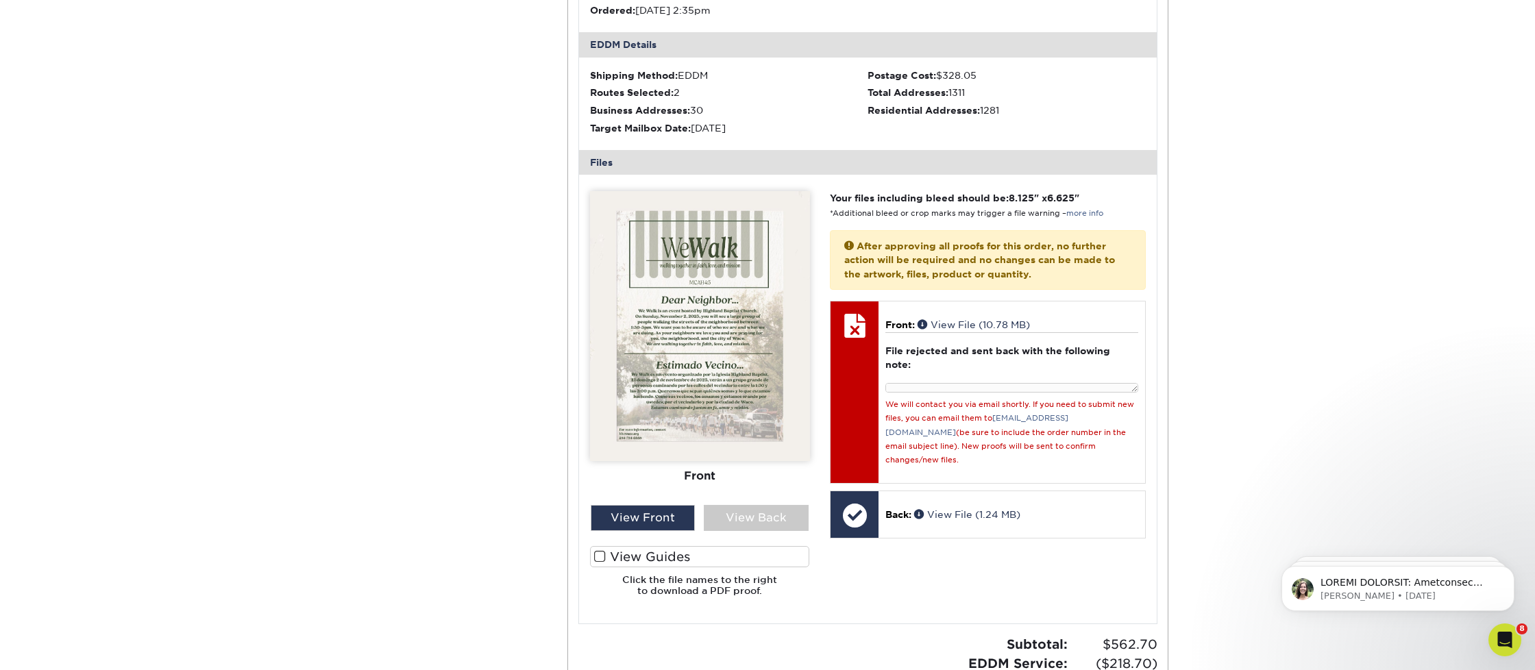
scroll to position [410, 0]
click at [604, 554] on span at bounding box center [600, 558] width 12 height 13
click at [0, 0] on input "View Guides" at bounding box center [0, 0] width 0 height 0
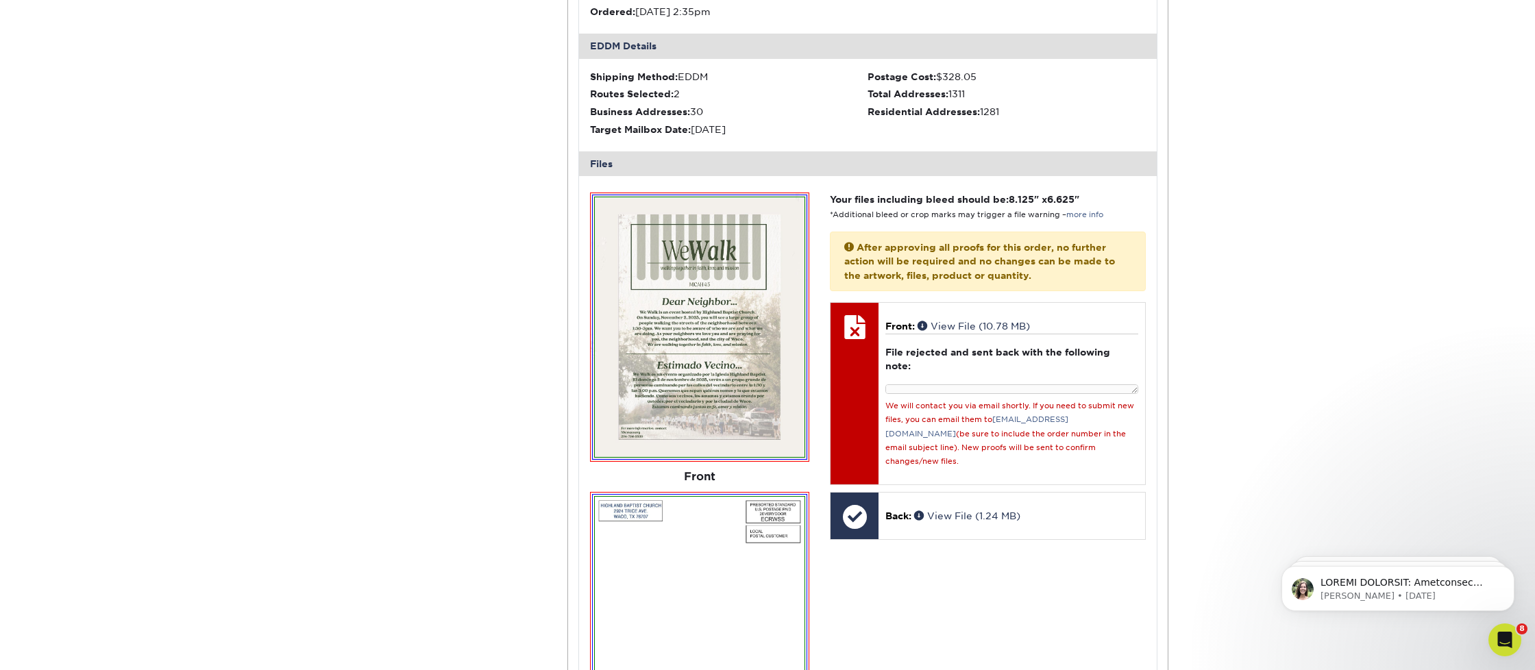
click at [732, 358] on img at bounding box center [700, 327] width 210 height 260
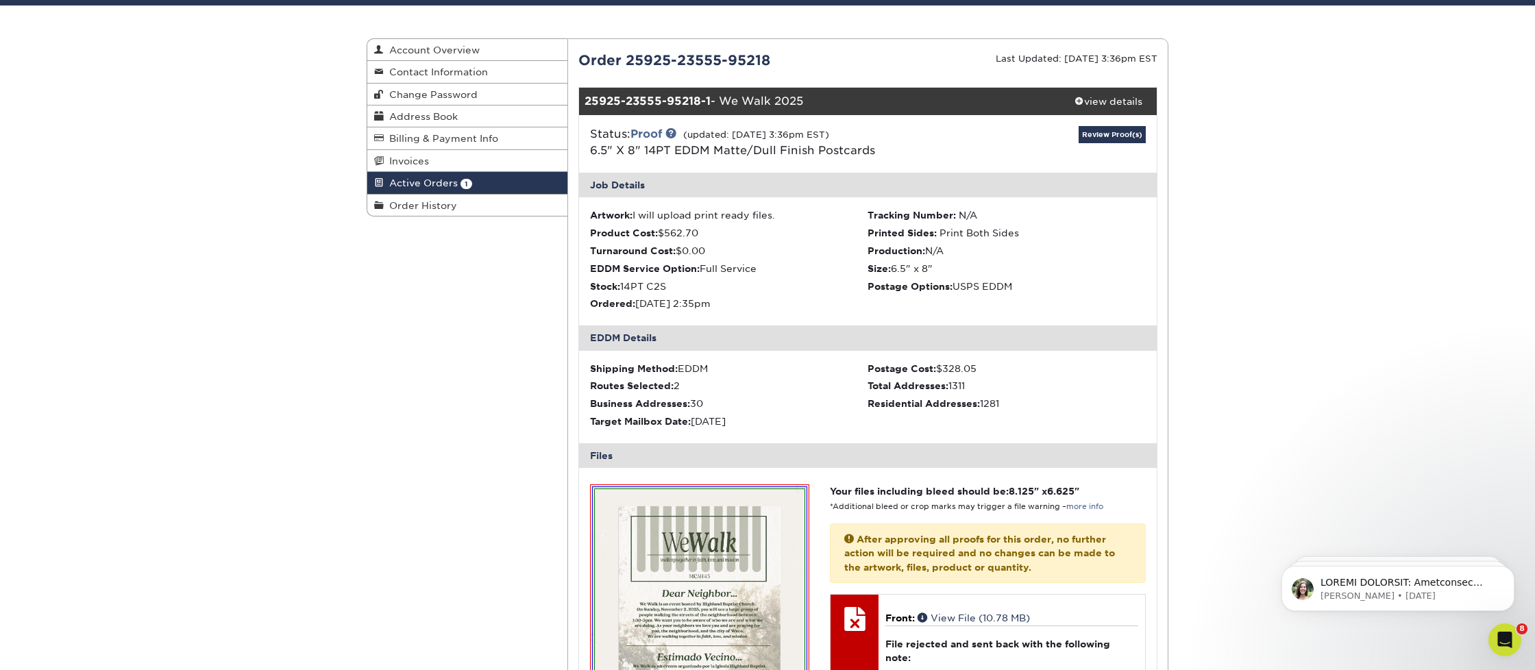
scroll to position [115, 0]
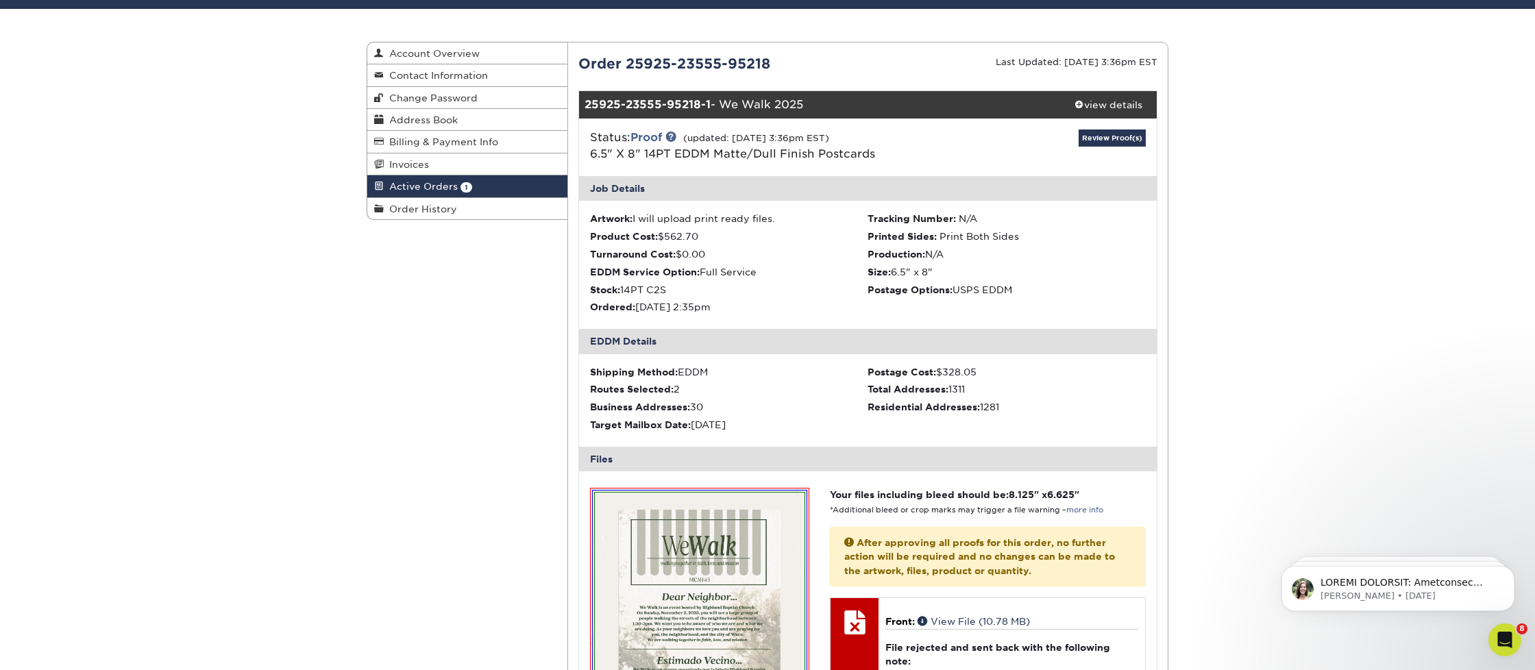
drag, startPoint x: 769, startPoint y: 64, endPoint x: 580, endPoint y: 55, distance: 189.3
click at [573, 55] on div "Order 25925-23555-95218" at bounding box center [718, 63] width 300 height 21
copy div "Order 25925-23555-95218"
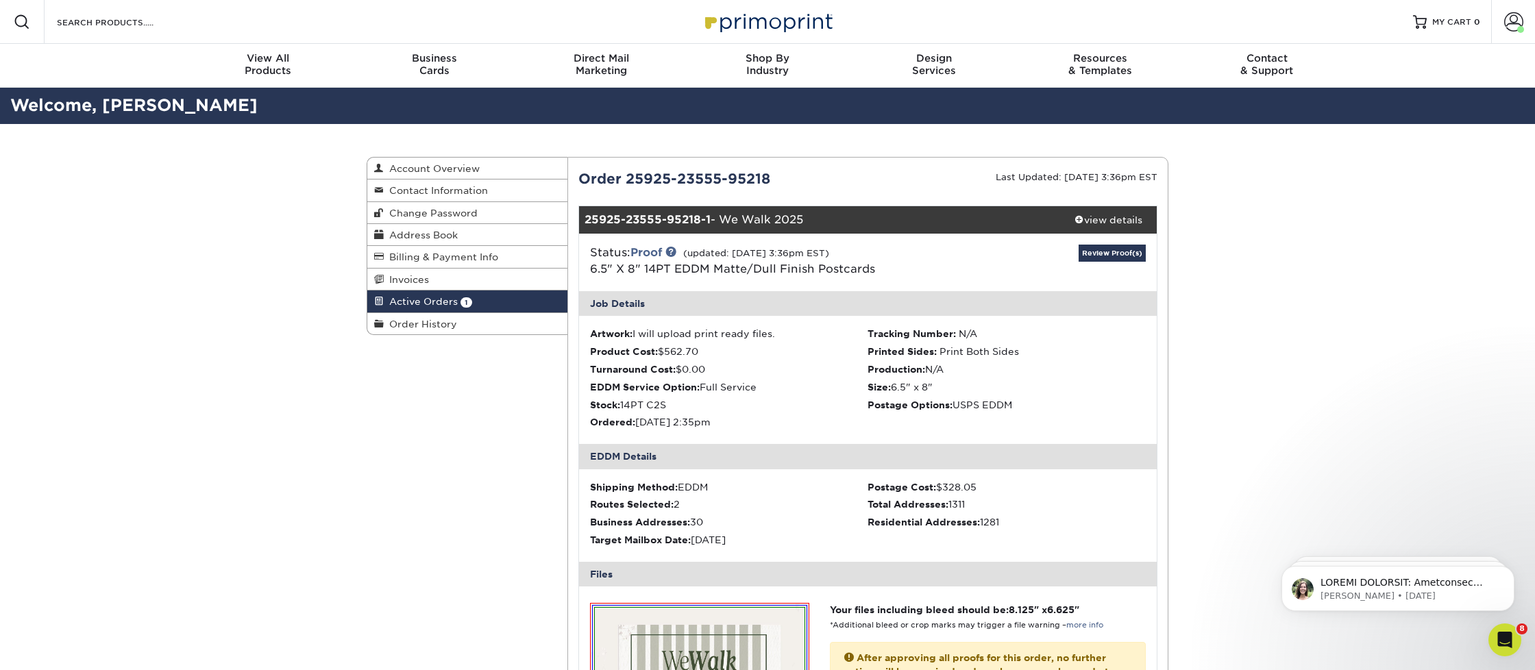
scroll to position [0, 0]
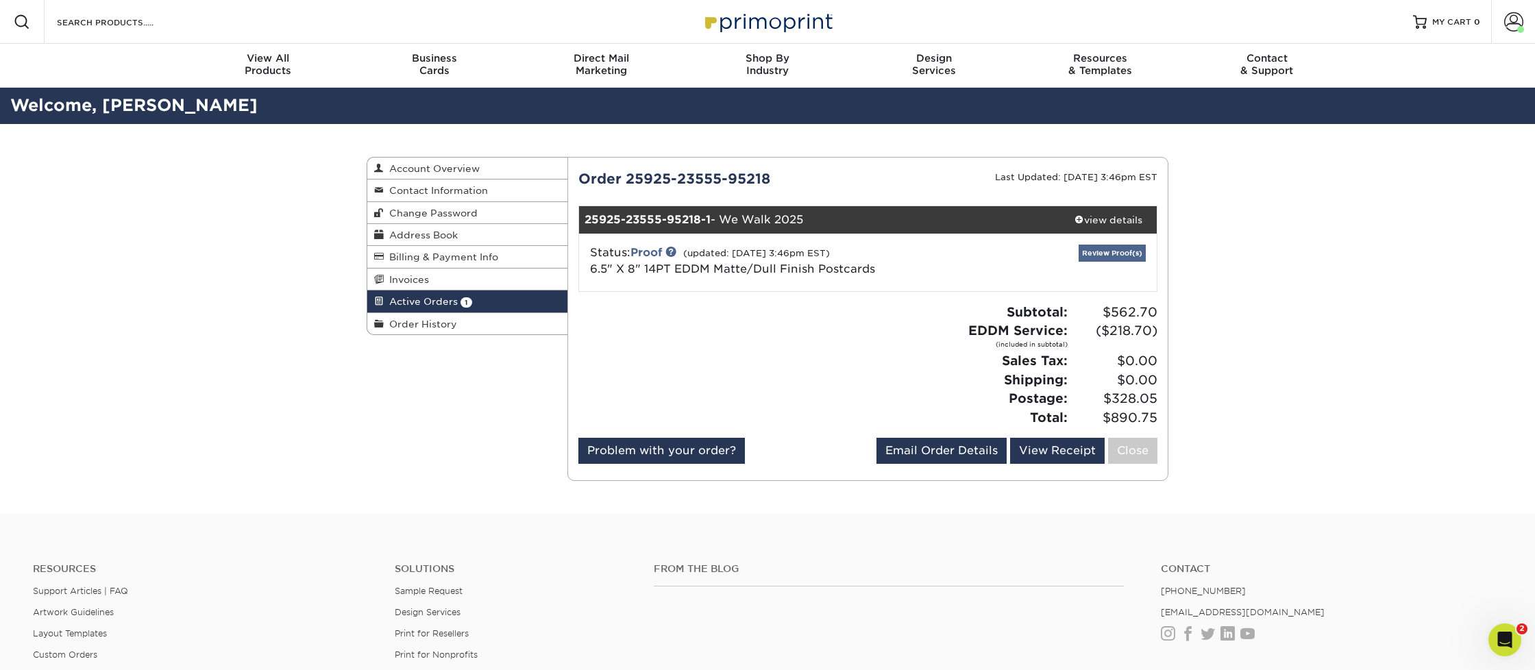
click at [1123, 254] on link "Review Proof(s)" at bounding box center [1111, 253] width 67 height 17
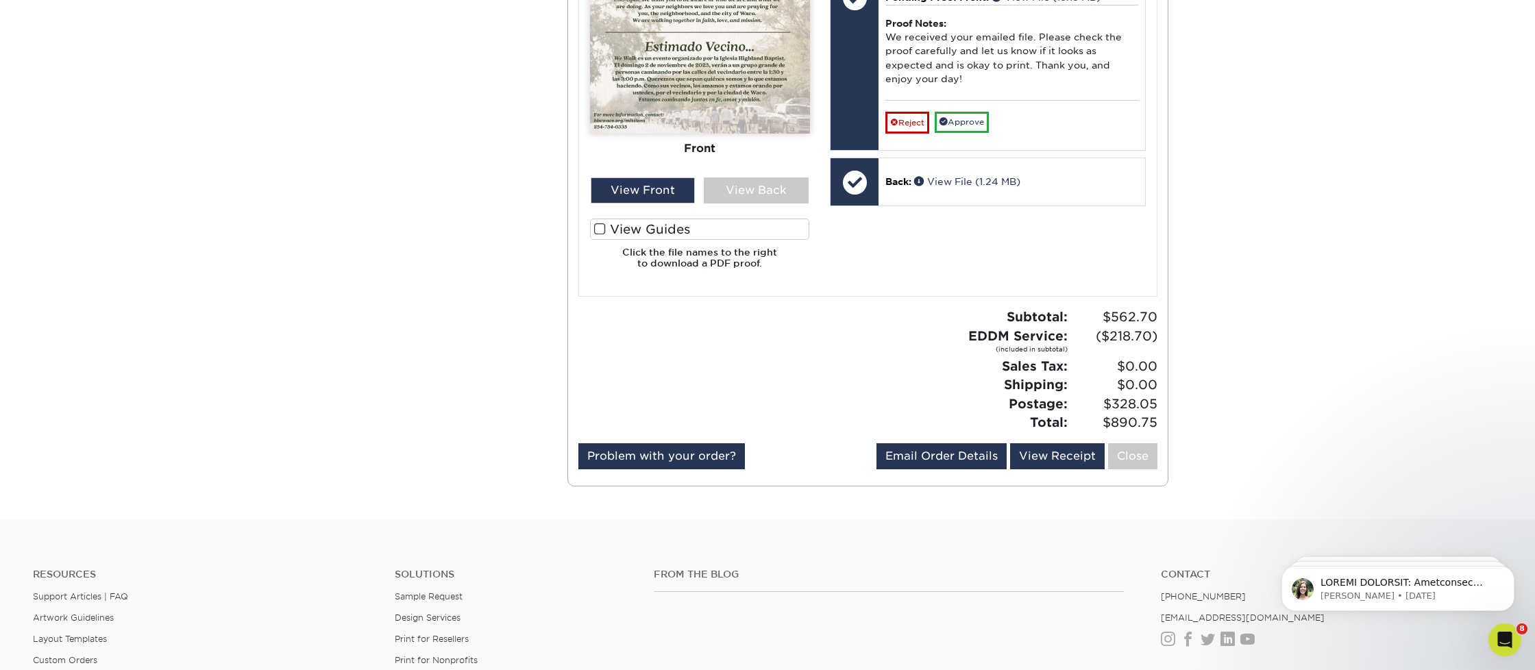
scroll to position [741, 0]
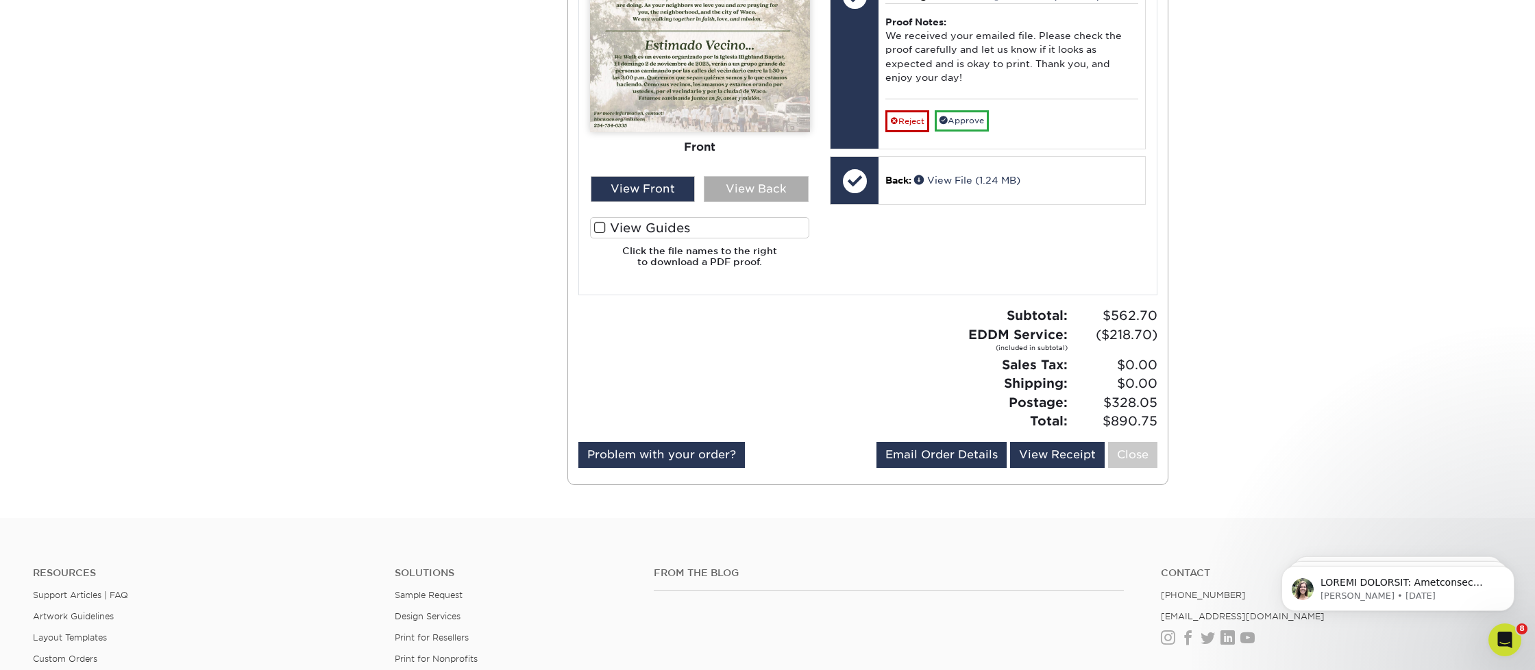
click at [737, 178] on div "View Back" at bounding box center [756, 189] width 105 height 26
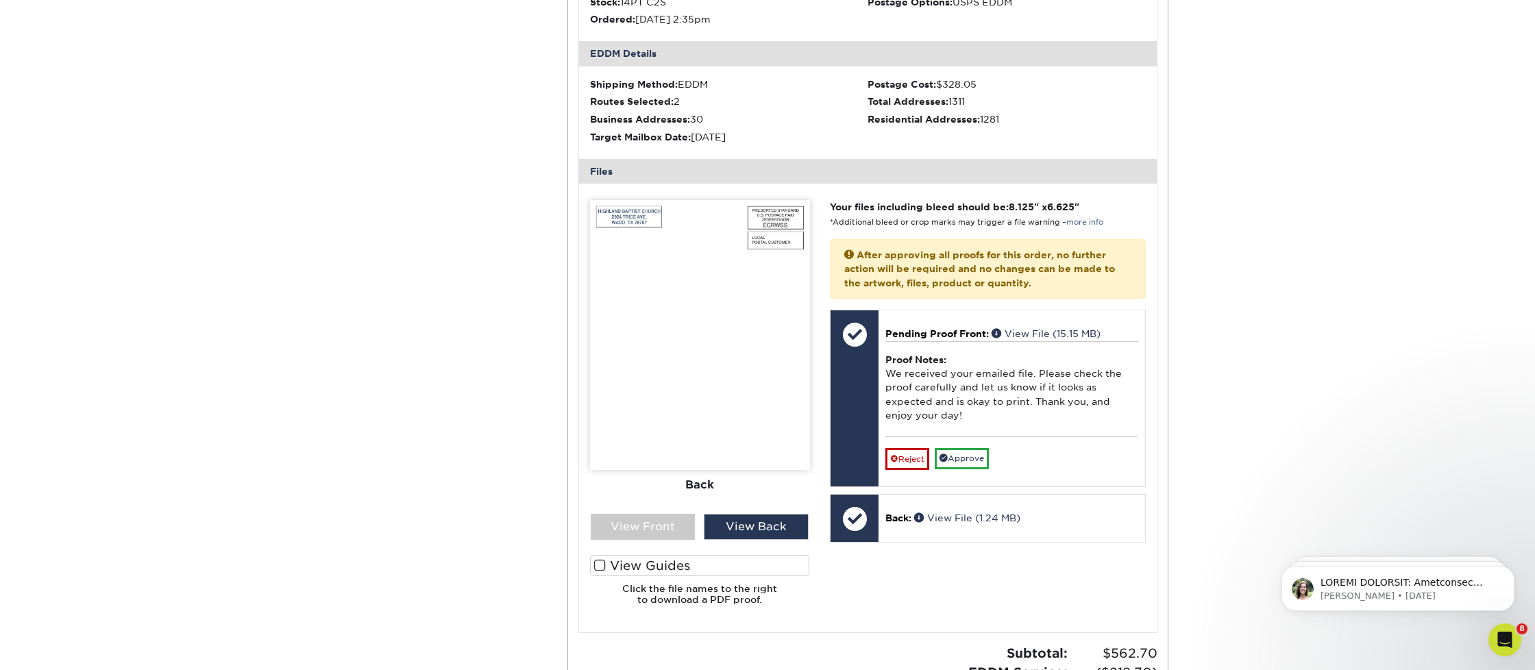
scroll to position [411, 0]
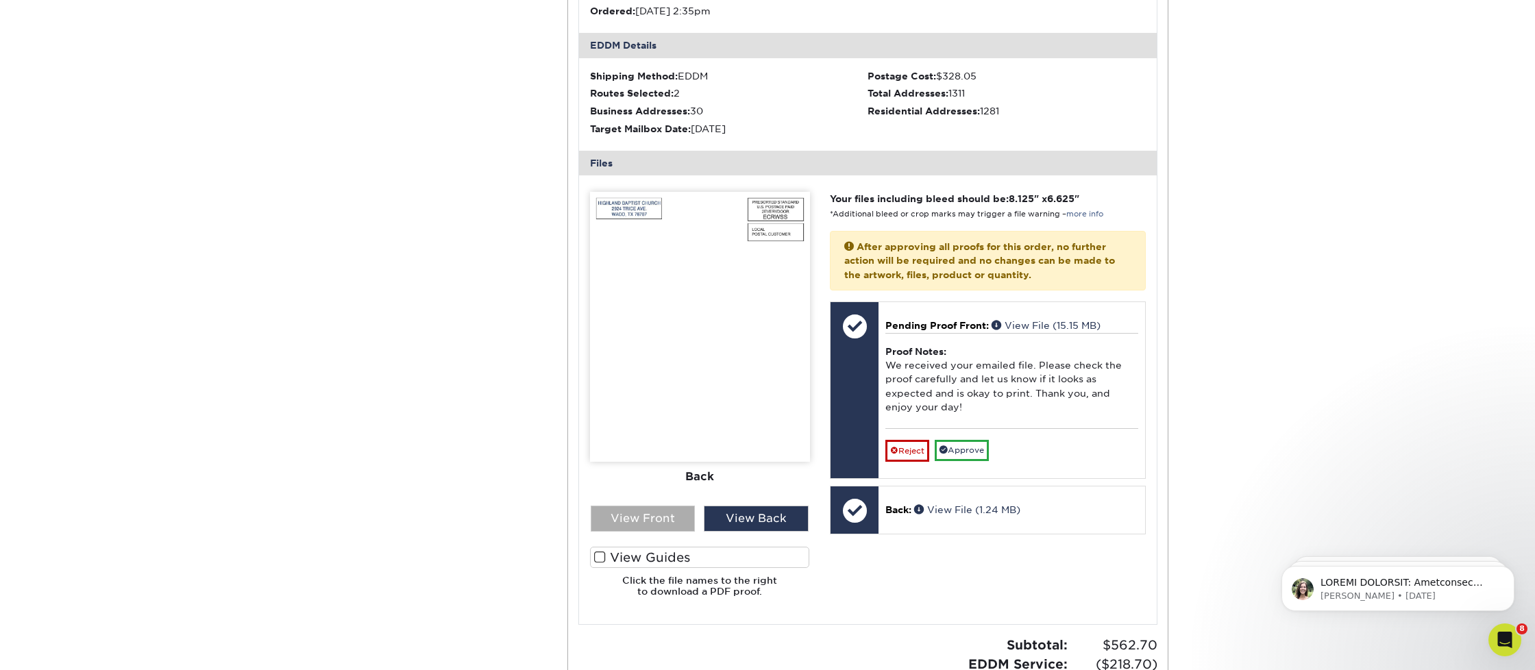
click at [679, 509] on div "View Front" at bounding box center [643, 519] width 105 height 26
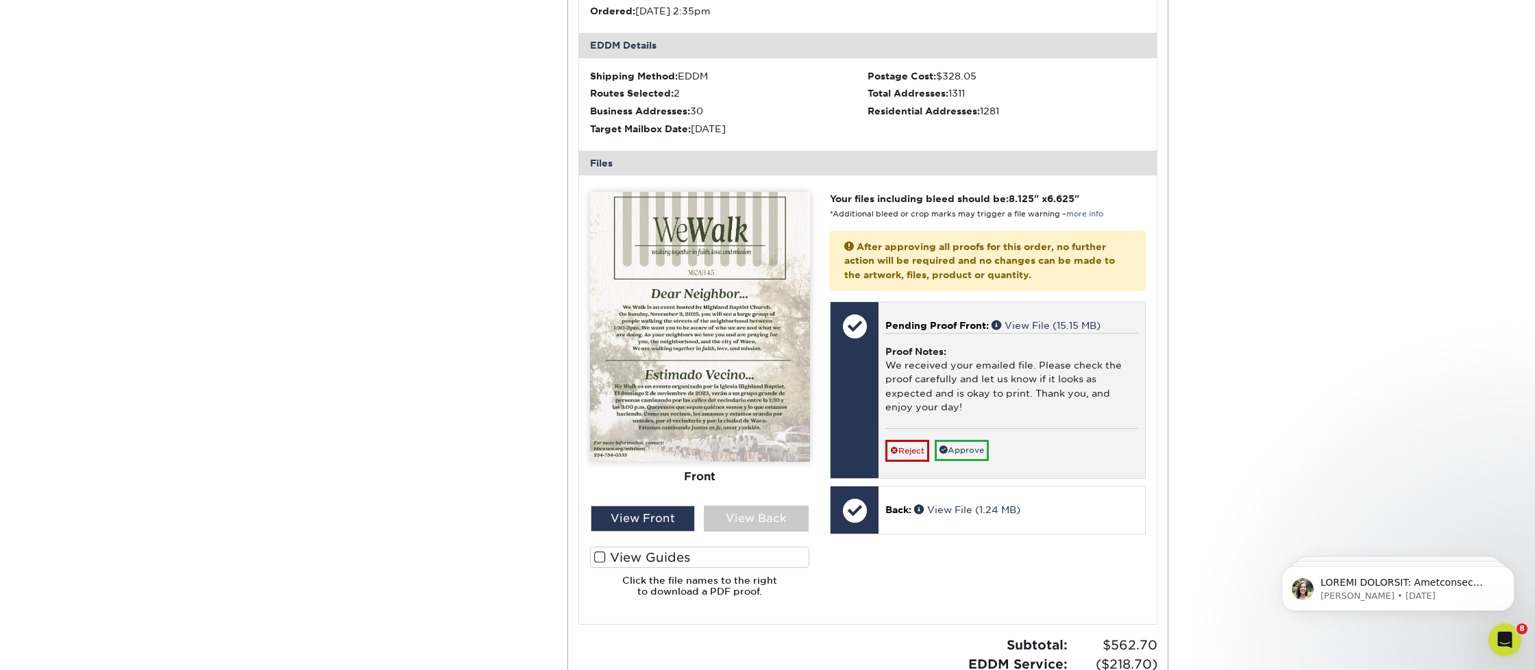
drag, startPoint x: 969, startPoint y: 445, endPoint x: 962, endPoint y: 445, distance: 7.5
click at [969, 445] on link "Approve" at bounding box center [962, 450] width 54 height 21
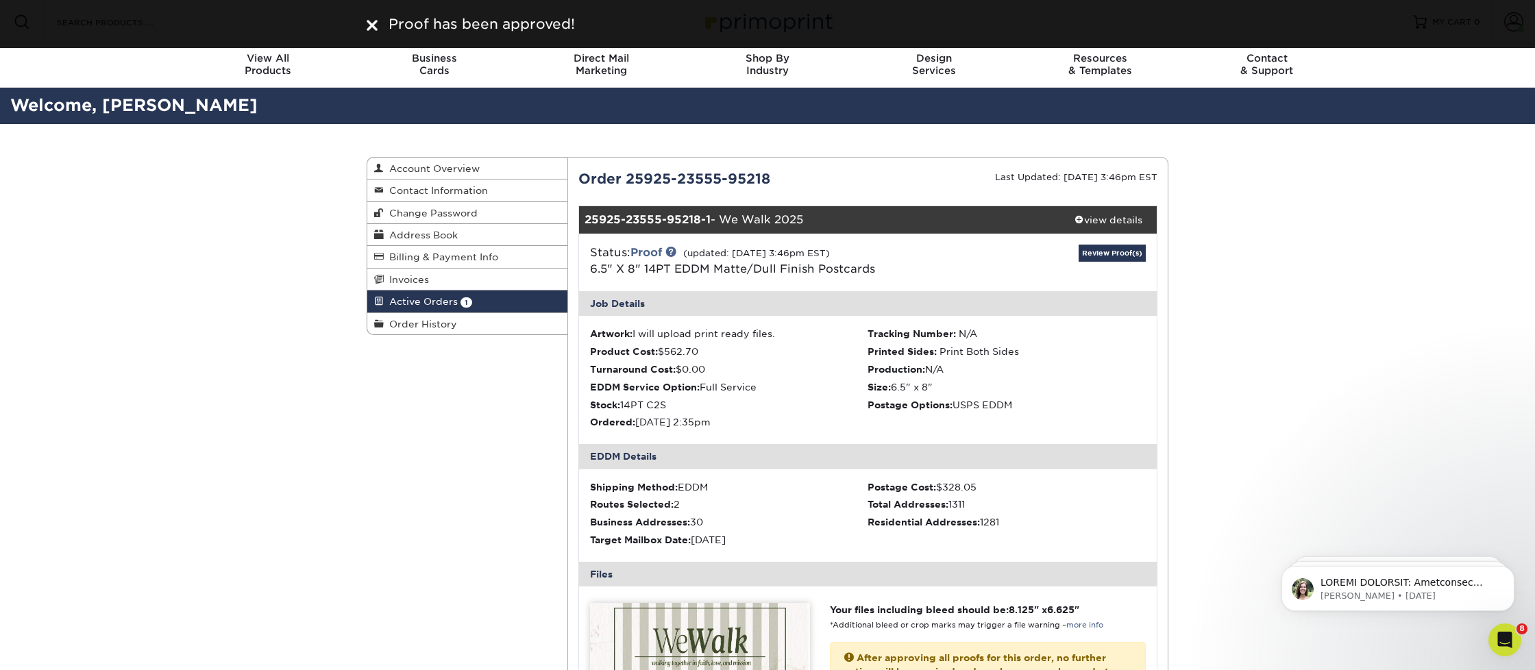
scroll to position [0, 0]
